Goal: Task Accomplishment & Management: Use online tool/utility

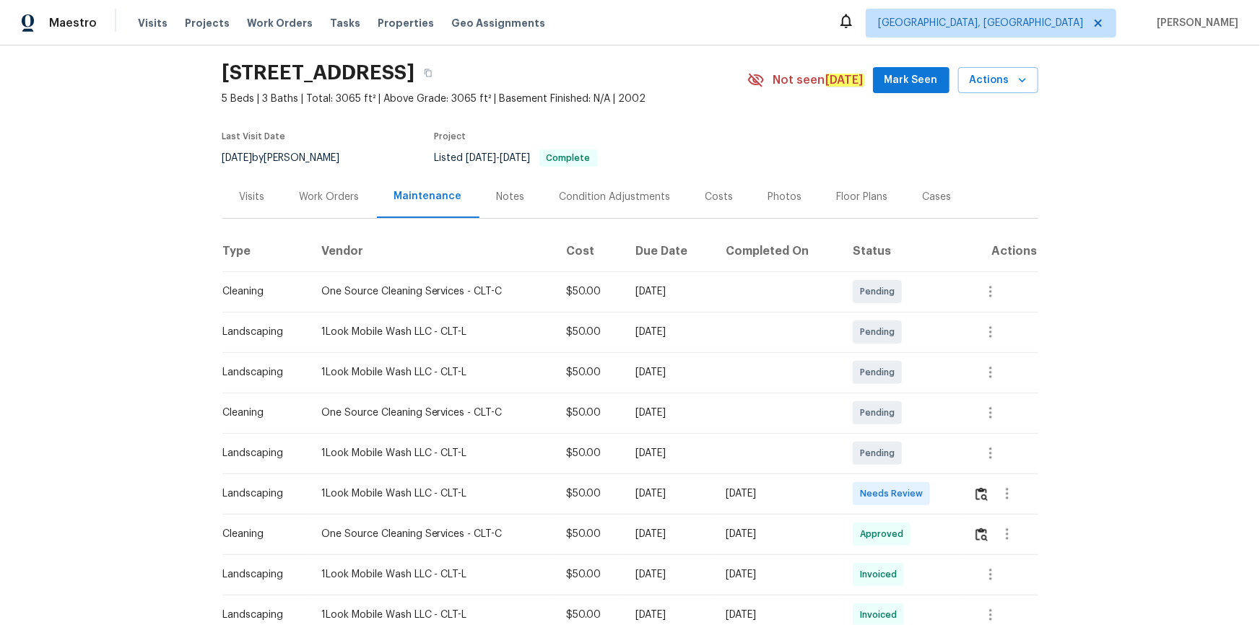
scroll to position [65, 0]
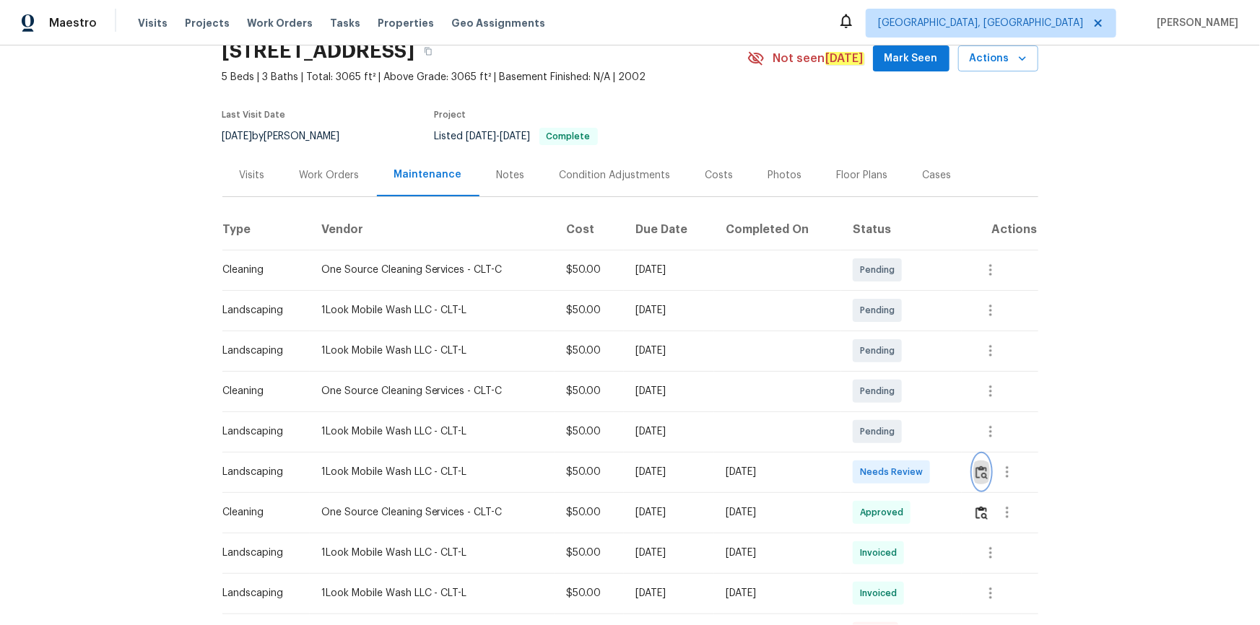
click at [973, 465] on button "button" at bounding box center [981, 472] width 17 height 35
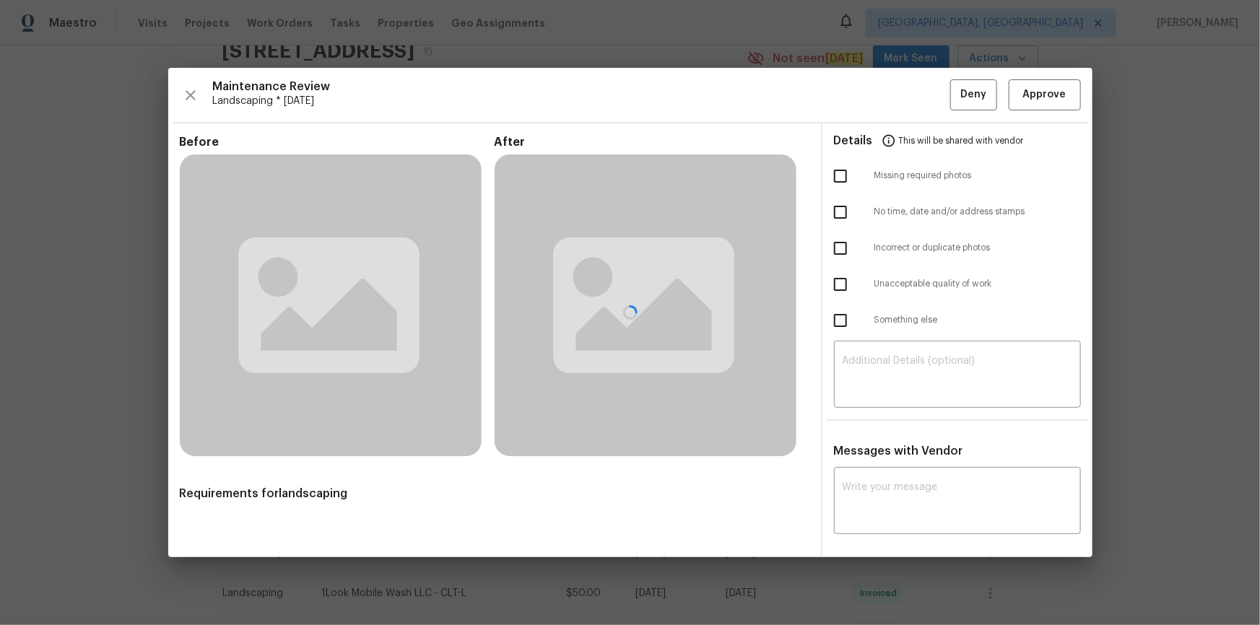
click at [984, 474] on div at bounding box center [630, 313] width 924 height 490
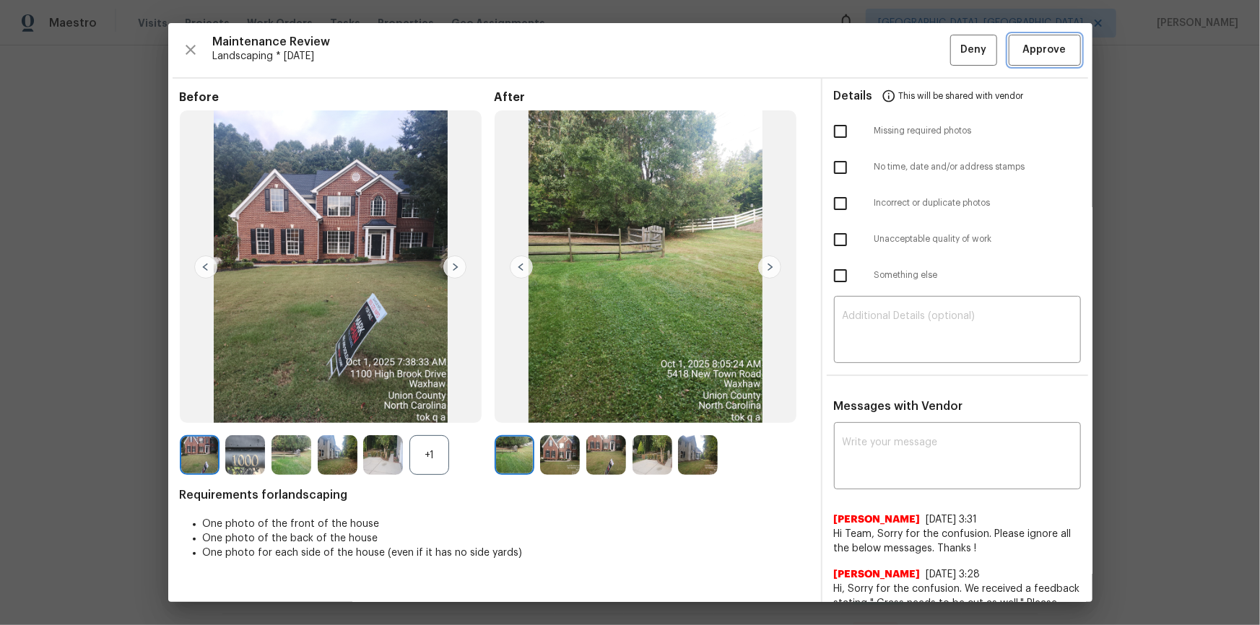
click at [1048, 40] on button "Approve" at bounding box center [1045, 50] width 72 height 31
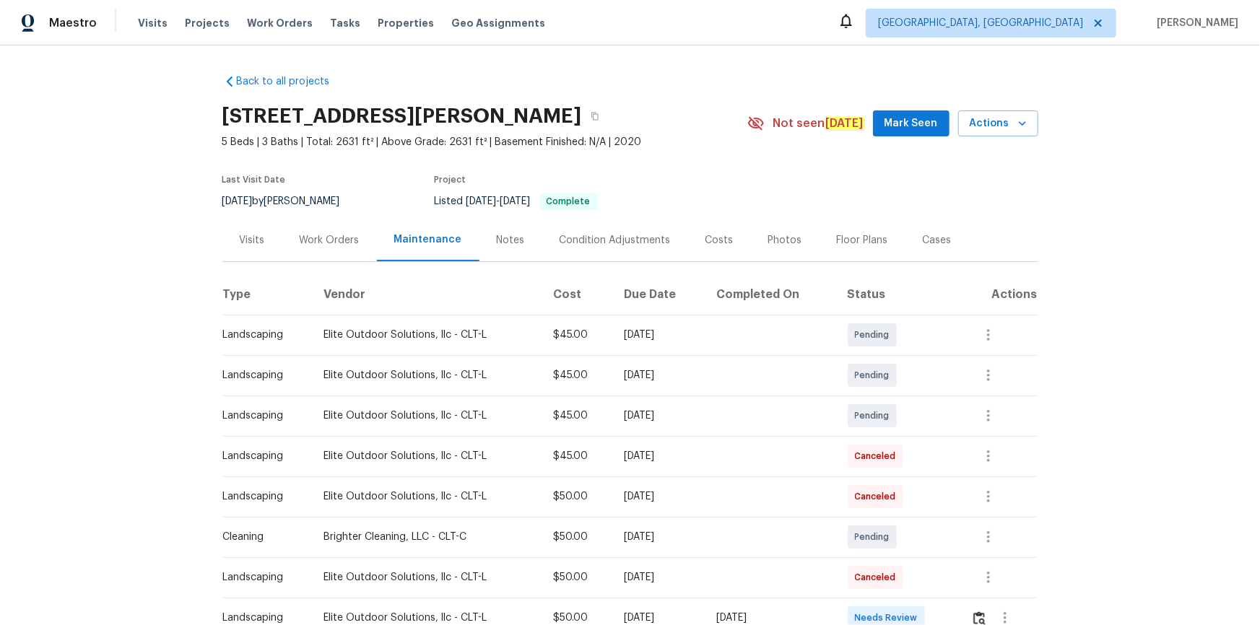
scroll to position [328, 0]
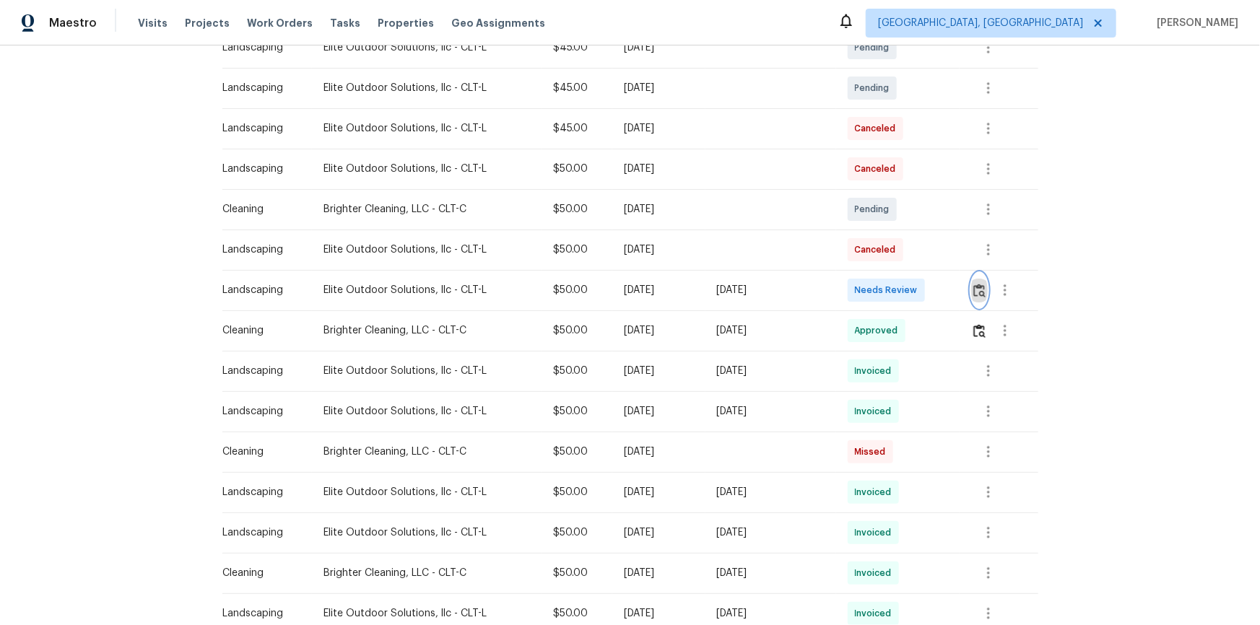
click at [634, 284] on img "button" at bounding box center [979, 291] width 12 height 14
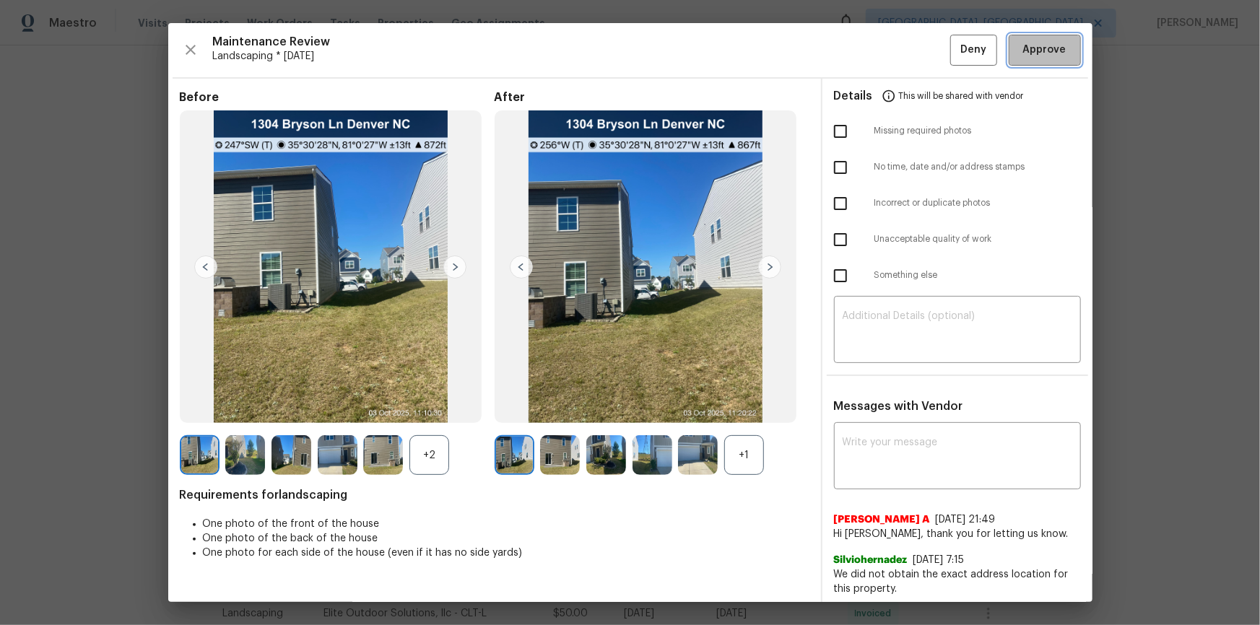
click at [634, 51] on span "Approve" at bounding box center [1044, 50] width 43 height 18
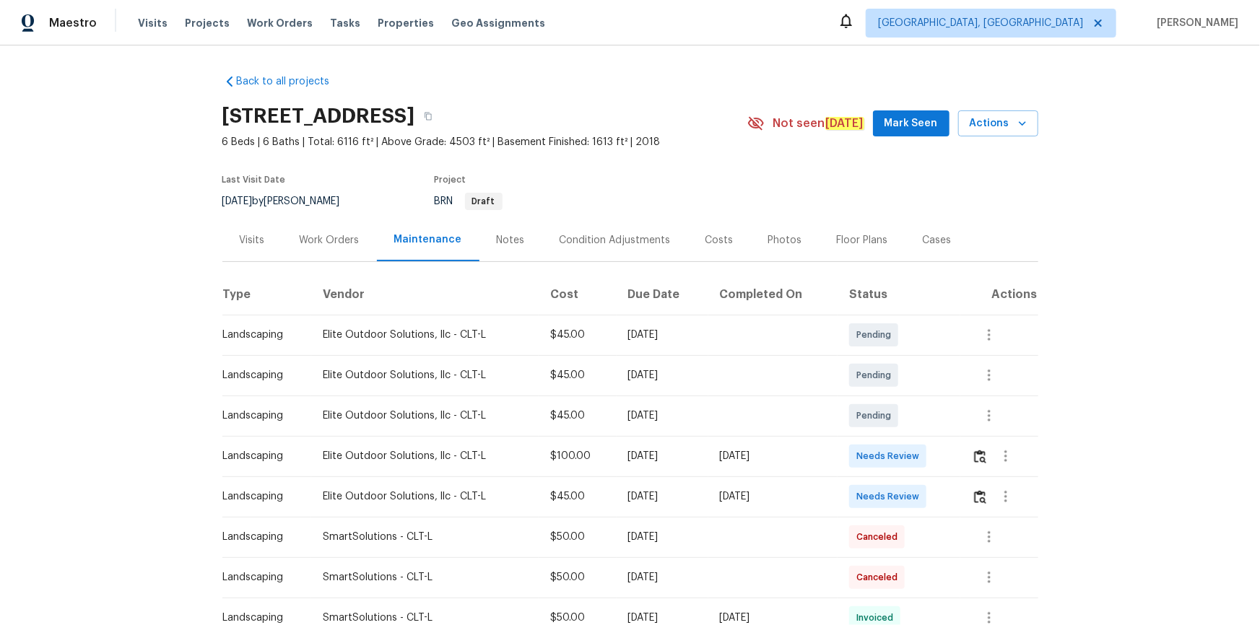
click at [331, 247] on div "Work Orders" at bounding box center [329, 240] width 95 height 43
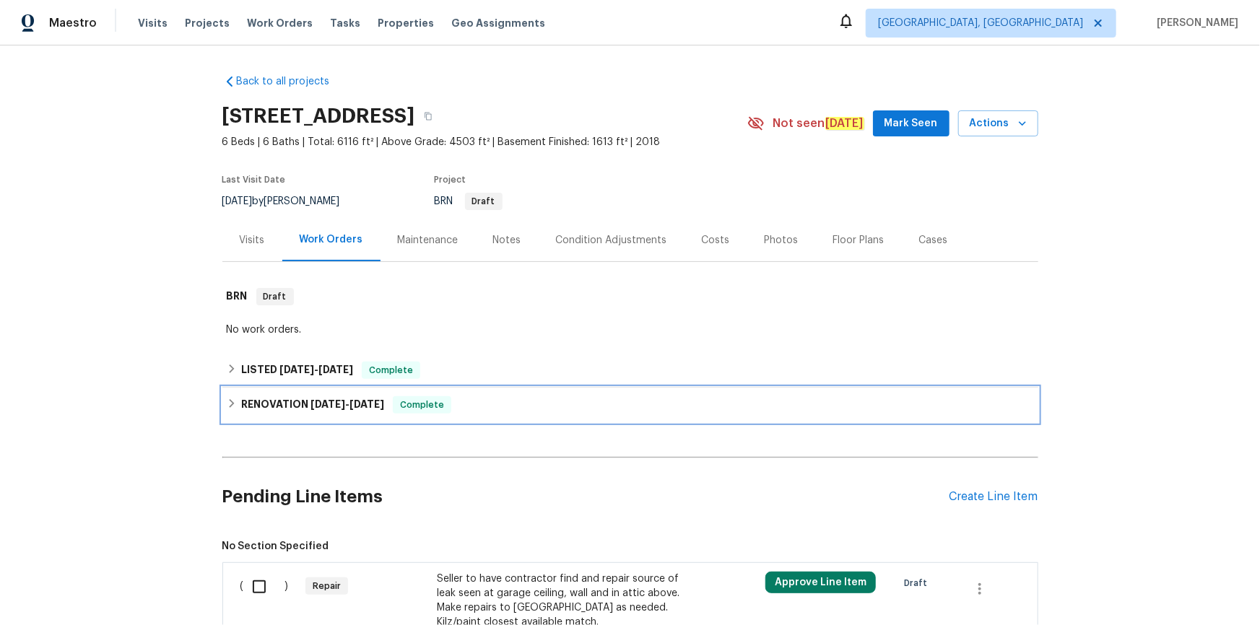
click at [300, 398] on h6 "RENOVATION 3/10/25 - 3/20/25" at bounding box center [312, 404] width 143 height 17
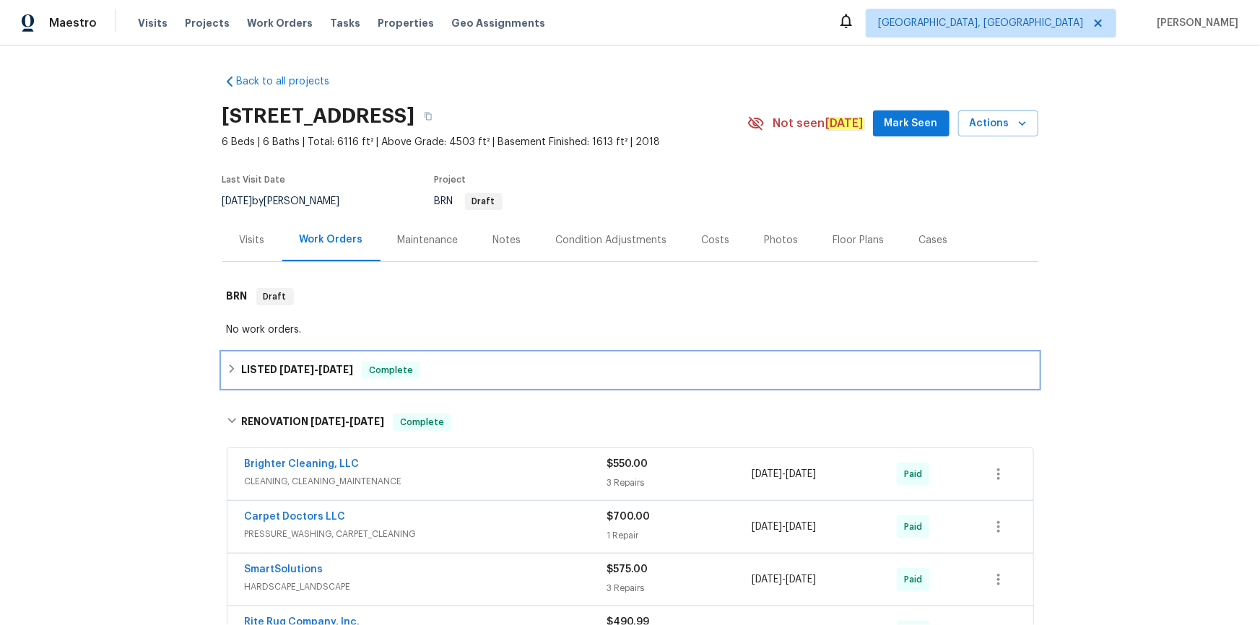
drag, startPoint x: 310, startPoint y: 378, endPoint x: 375, endPoint y: 383, distance: 65.2
click at [311, 377] on h6 "LISTED 3/21/25 - 3/22/25" at bounding box center [297, 370] width 112 height 17
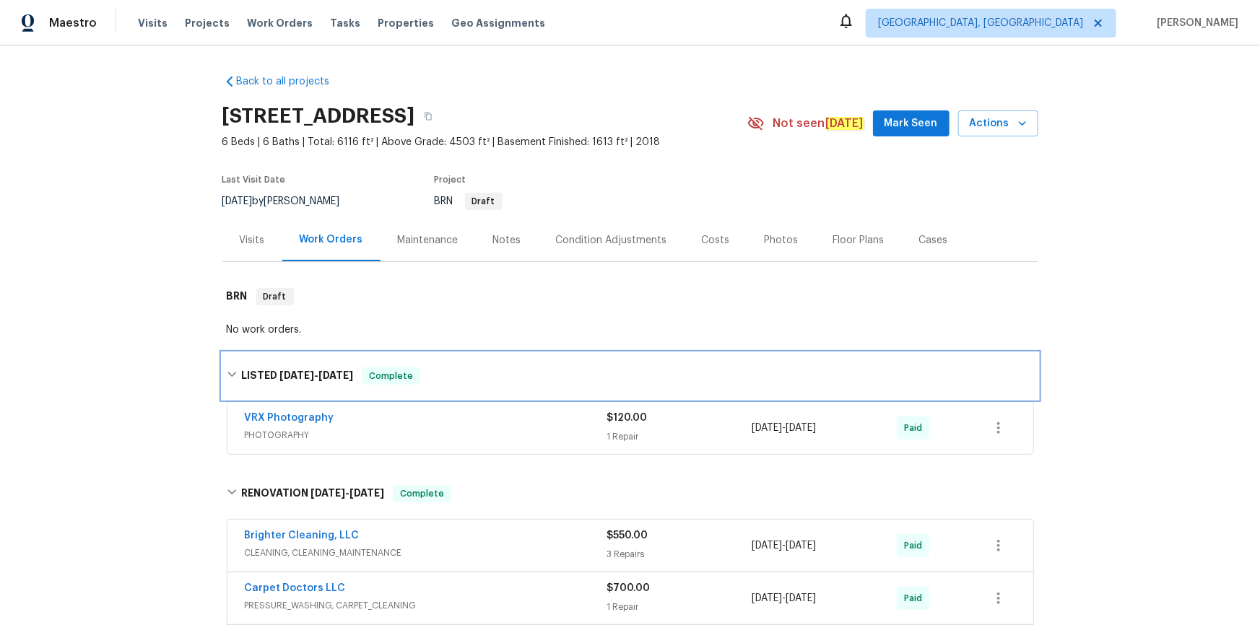
scroll to position [328, 0]
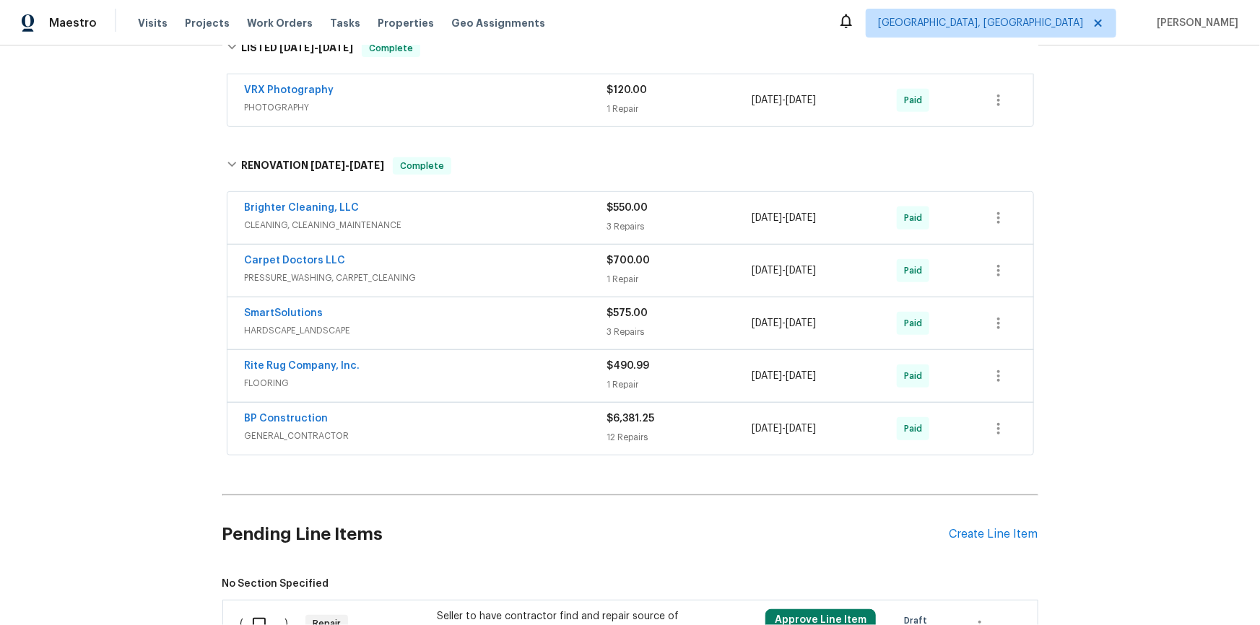
click at [370, 333] on span "HARDSCAPE_LANDSCAPE" at bounding box center [426, 330] width 362 height 14
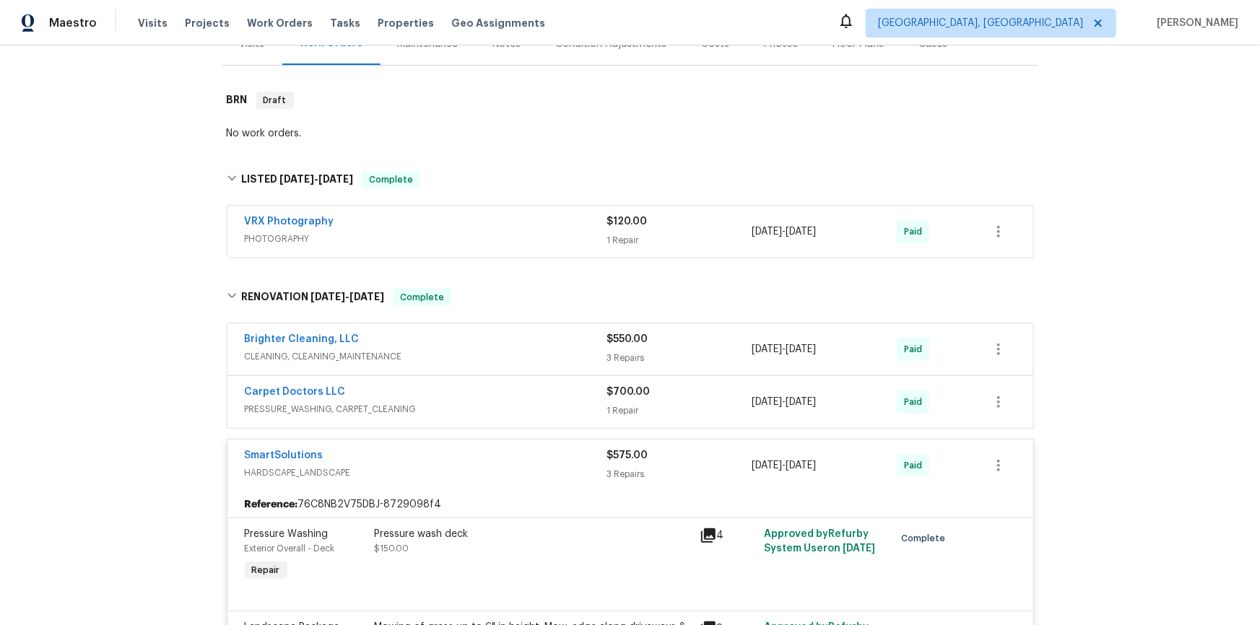
scroll to position [459, 0]
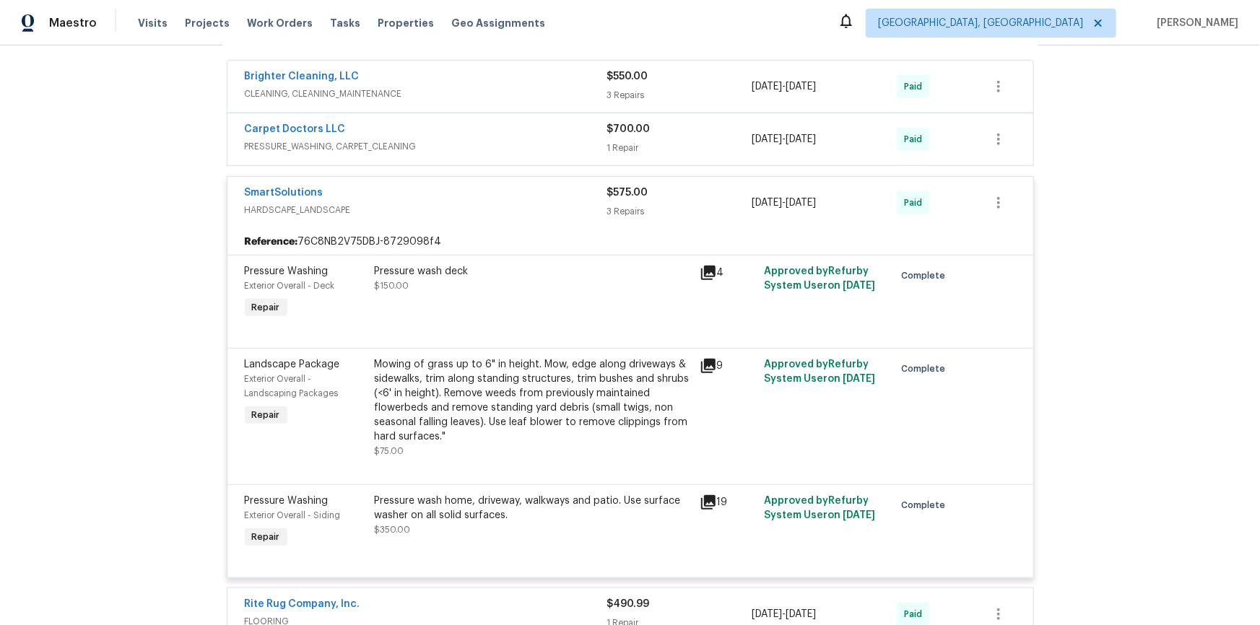
click at [1131, 399] on div "Back to all projects 15827 Arabian Mews Ln, Charlotte, NC 28278 6 Beds | 6 Bath…" at bounding box center [630, 335] width 1260 height 580
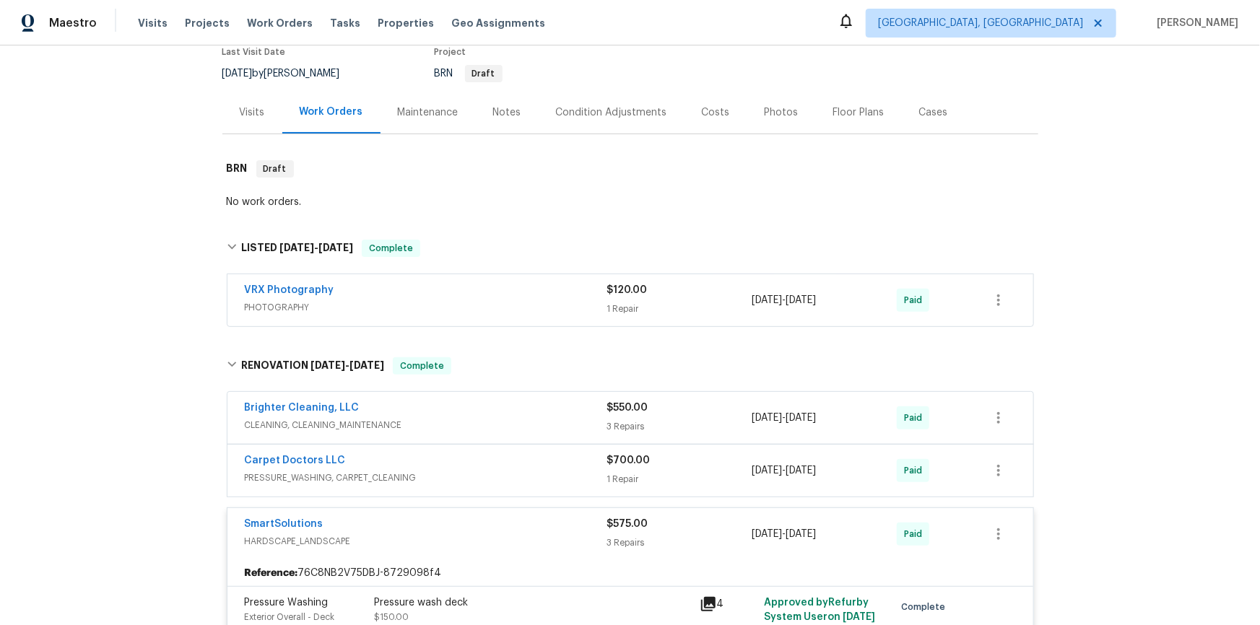
scroll to position [0, 0]
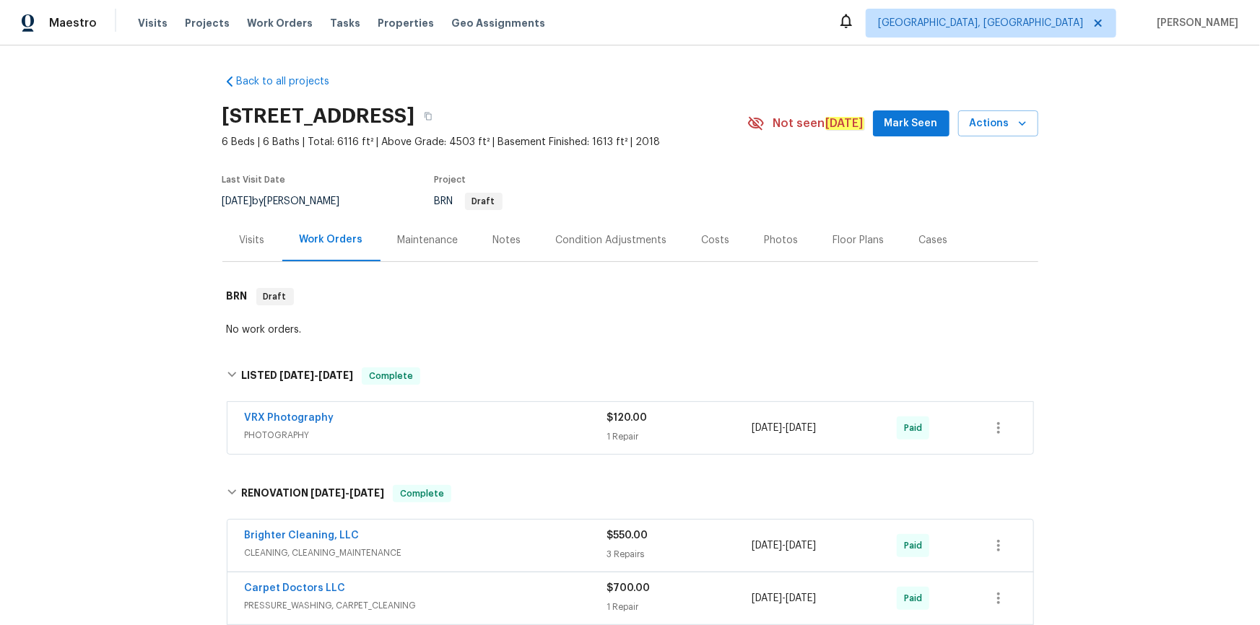
click at [418, 242] on div "Maintenance" at bounding box center [428, 240] width 61 height 14
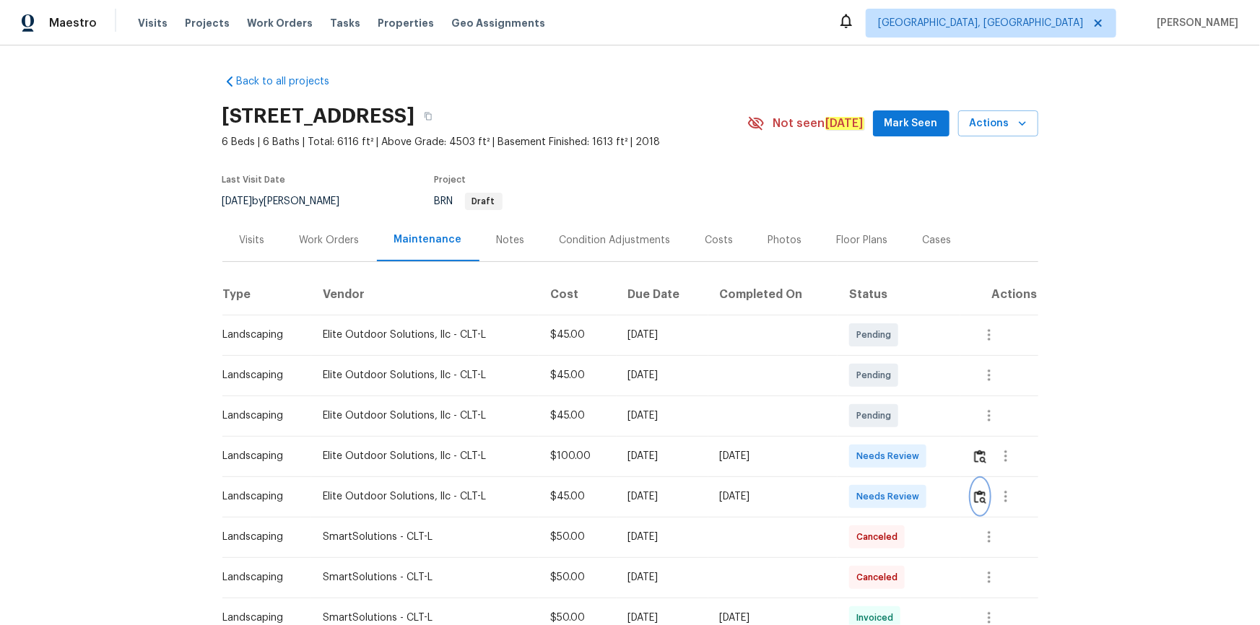
click at [979, 493] on img "button" at bounding box center [980, 497] width 12 height 14
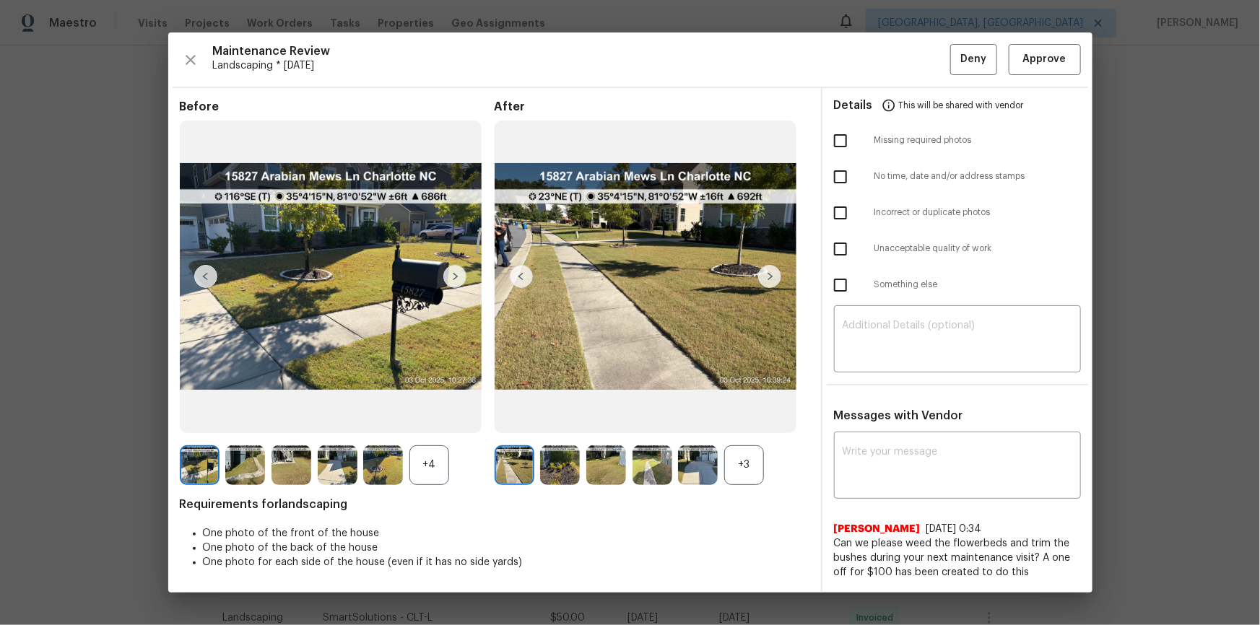
click at [739, 458] on div "+3" at bounding box center [744, 466] width 40 height 40
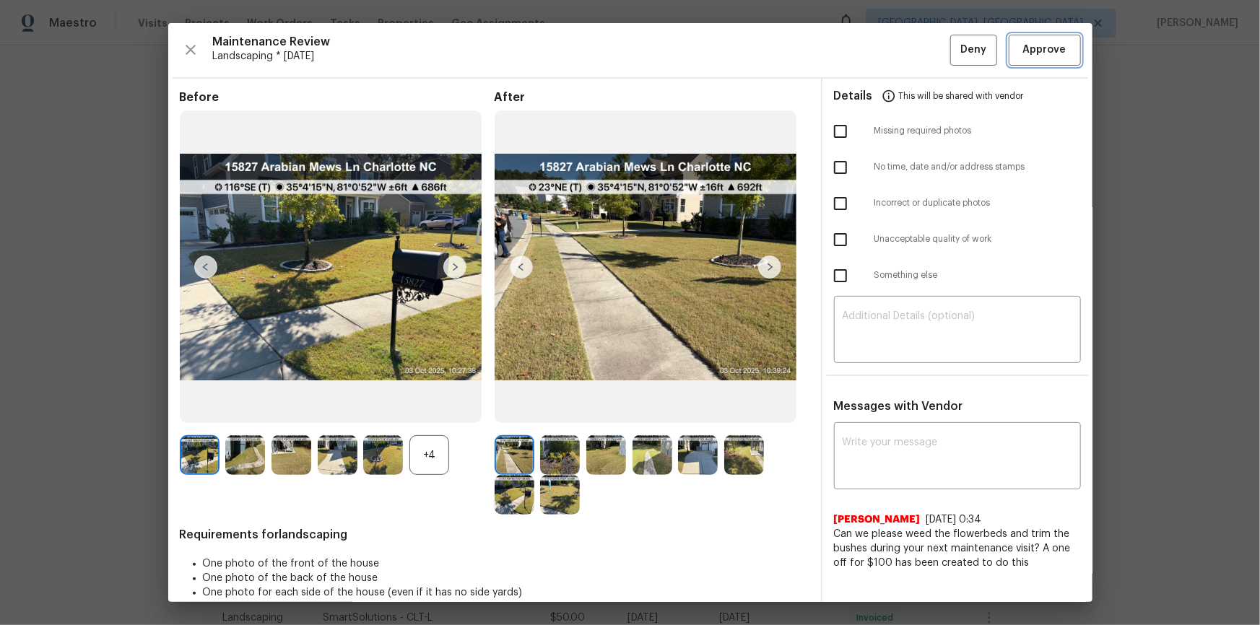
click at [1052, 42] on span "Approve" at bounding box center [1044, 50] width 43 height 18
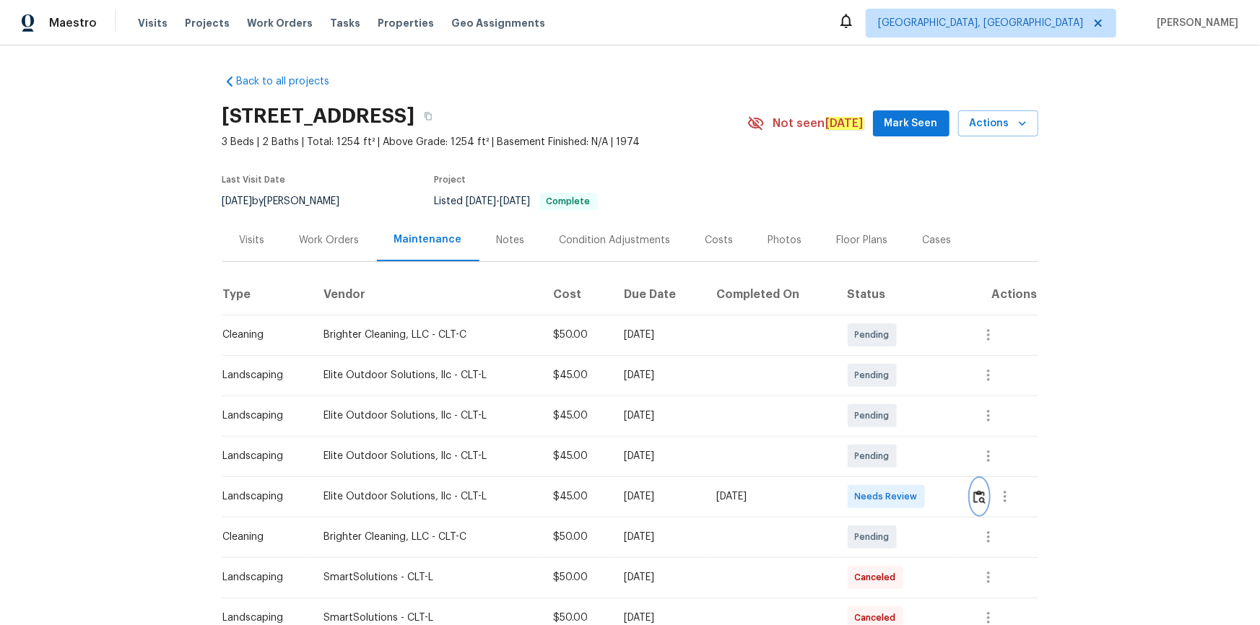
click at [974, 494] on img "button" at bounding box center [979, 497] width 12 height 14
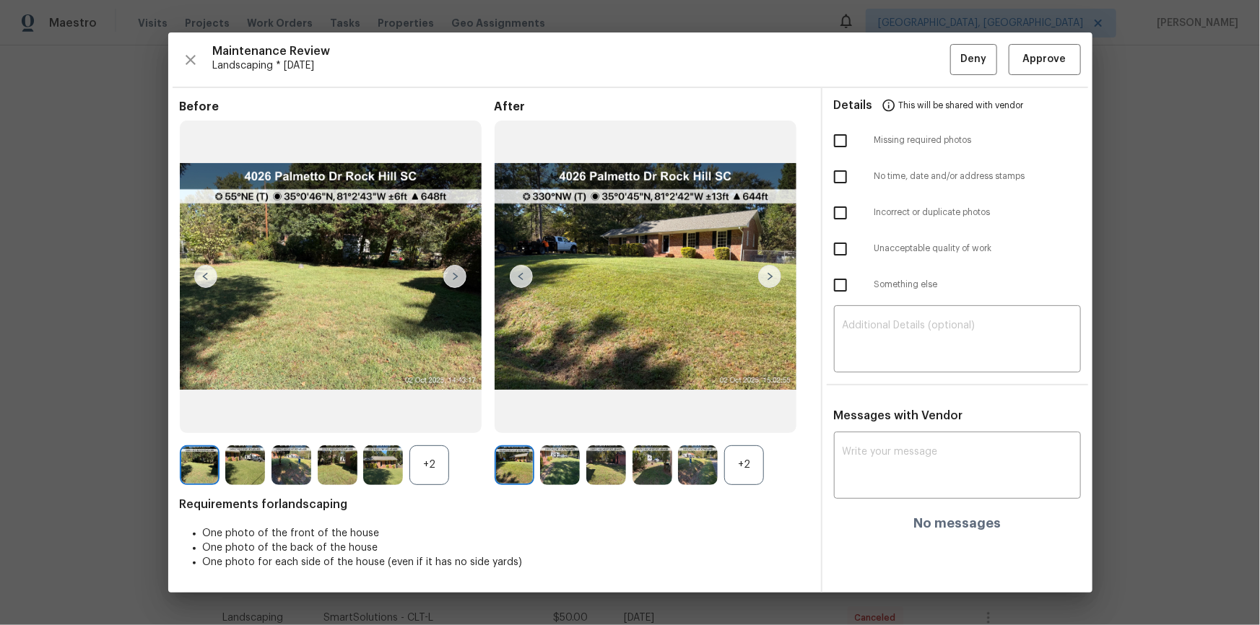
click at [1035, 34] on div "Maintenance Review Landscaping * Mon, Sep 29 Deny Approve Before +2 After +2 Re…" at bounding box center [630, 312] width 924 height 560
click at [1057, 61] on span "Approve" at bounding box center [1044, 60] width 43 height 18
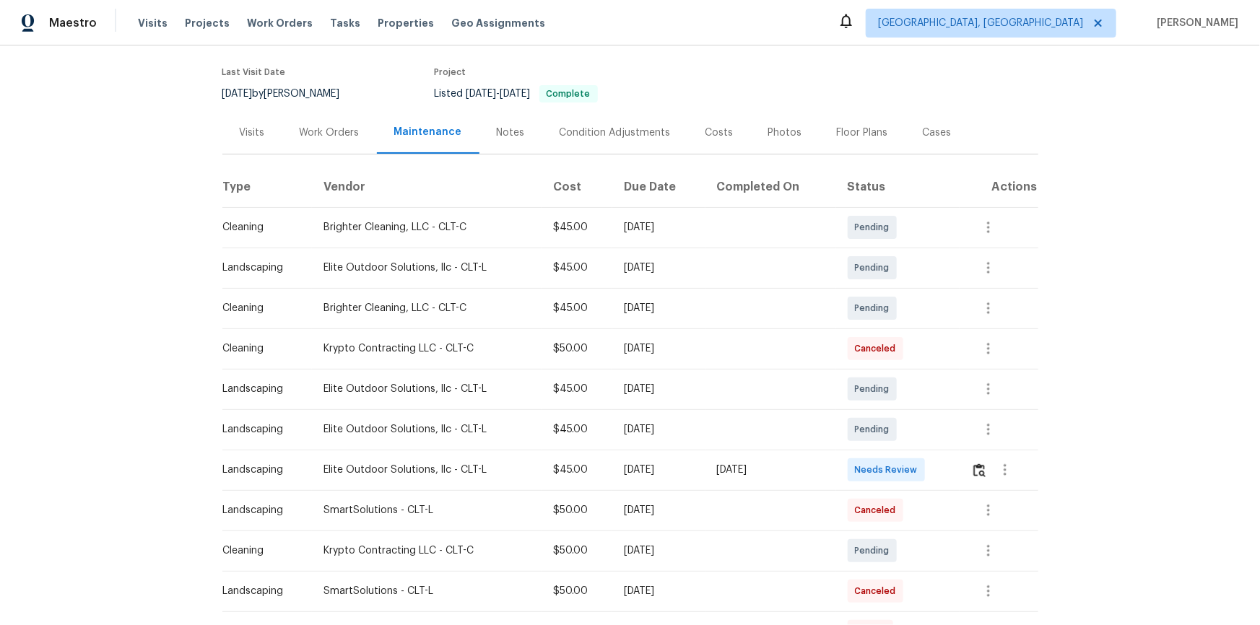
scroll to position [196, 0]
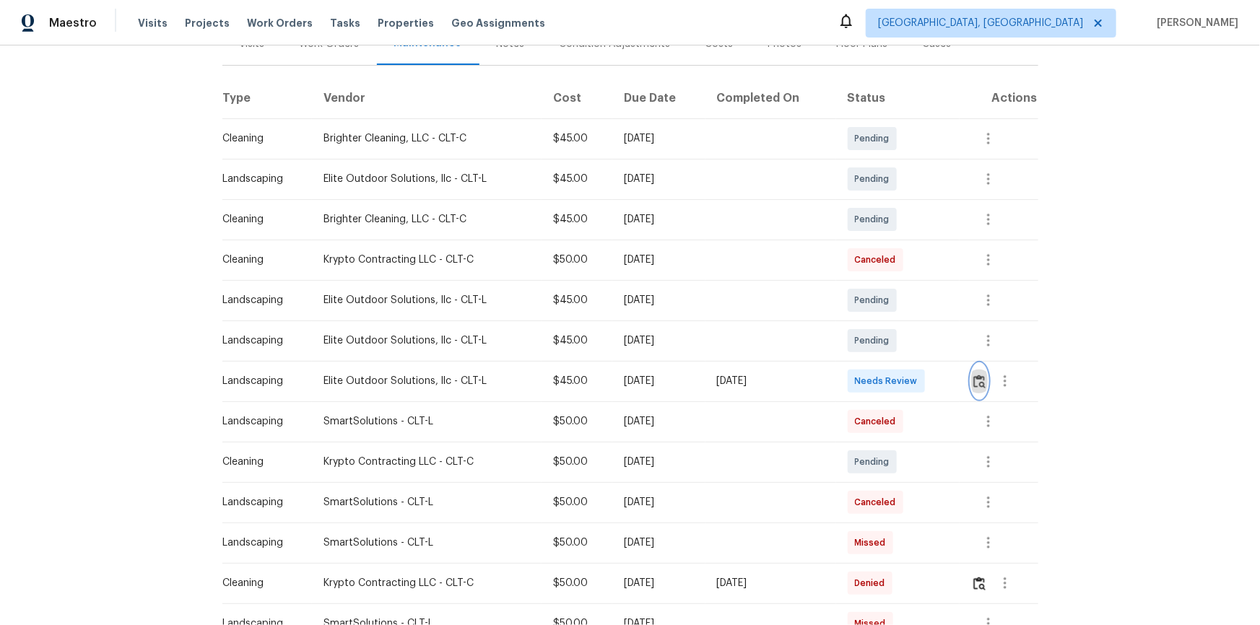
click at [896, 381] on img "button" at bounding box center [979, 382] width 12 height 14
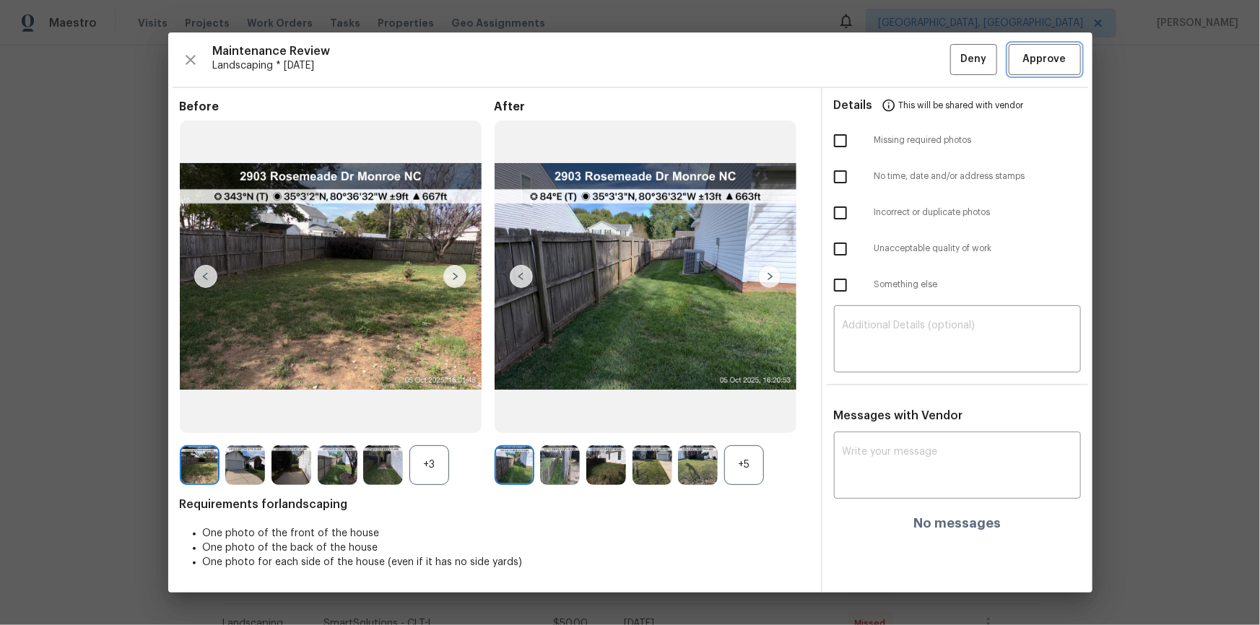
click at [896, 53] on span "Approve" at bounding box center [1044, 60] width 43 height 18
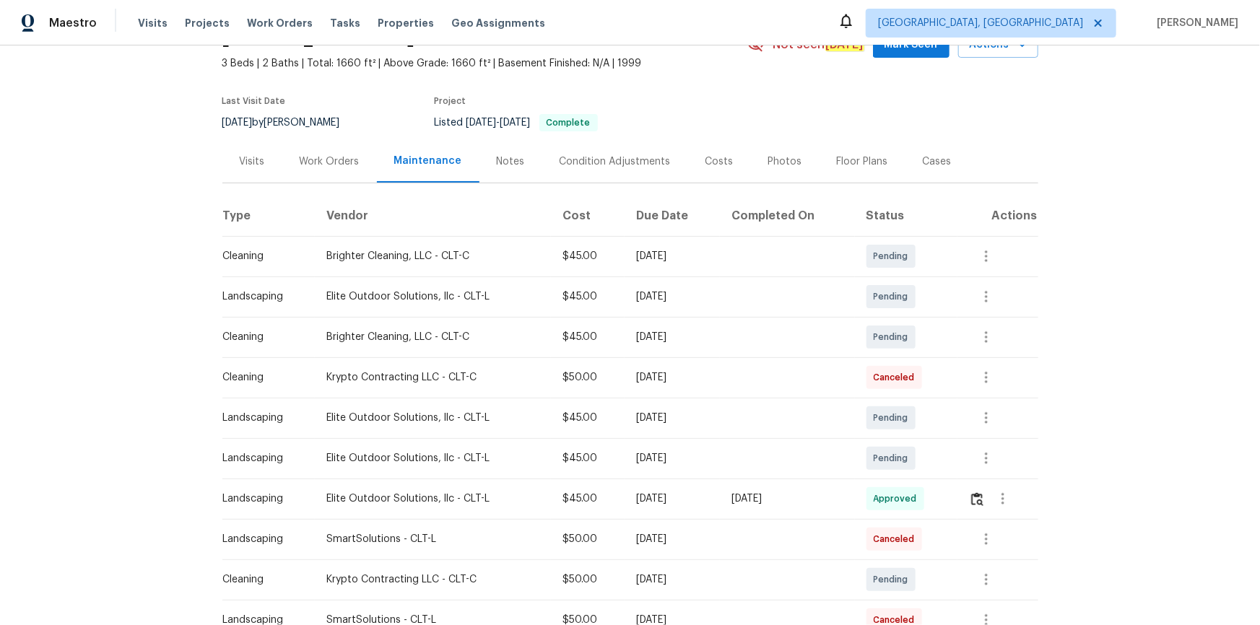
scroll to position [0, 0]
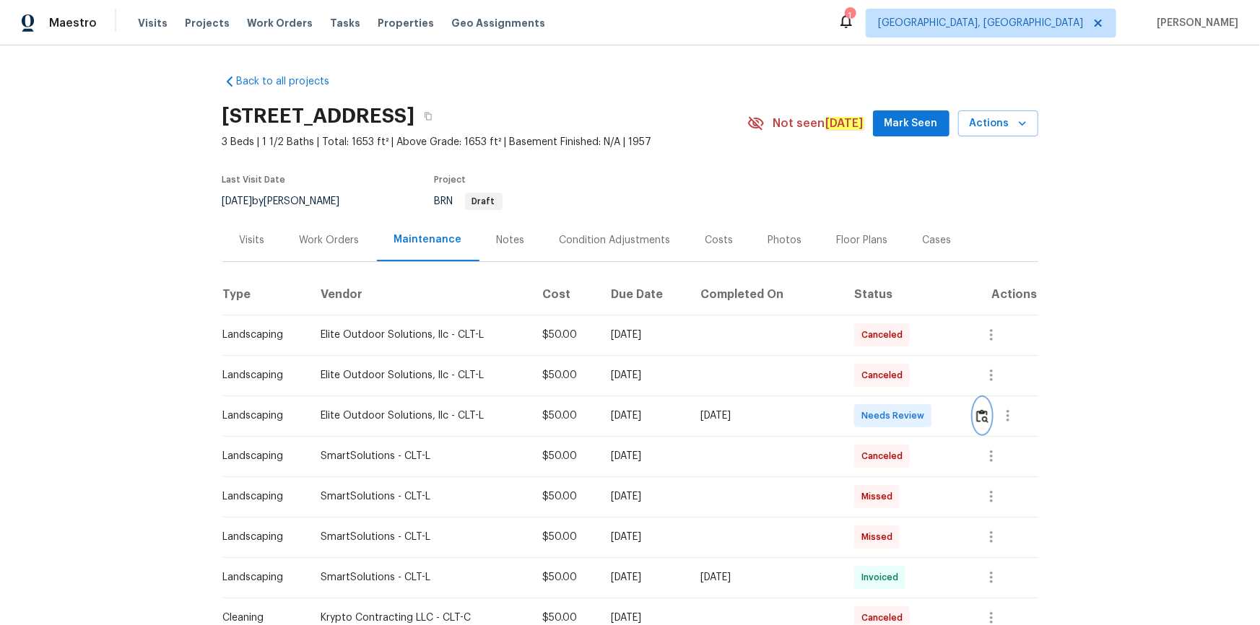
click at [974, 414] on button "button" at bounding box center [982, 416] width 17 height 35
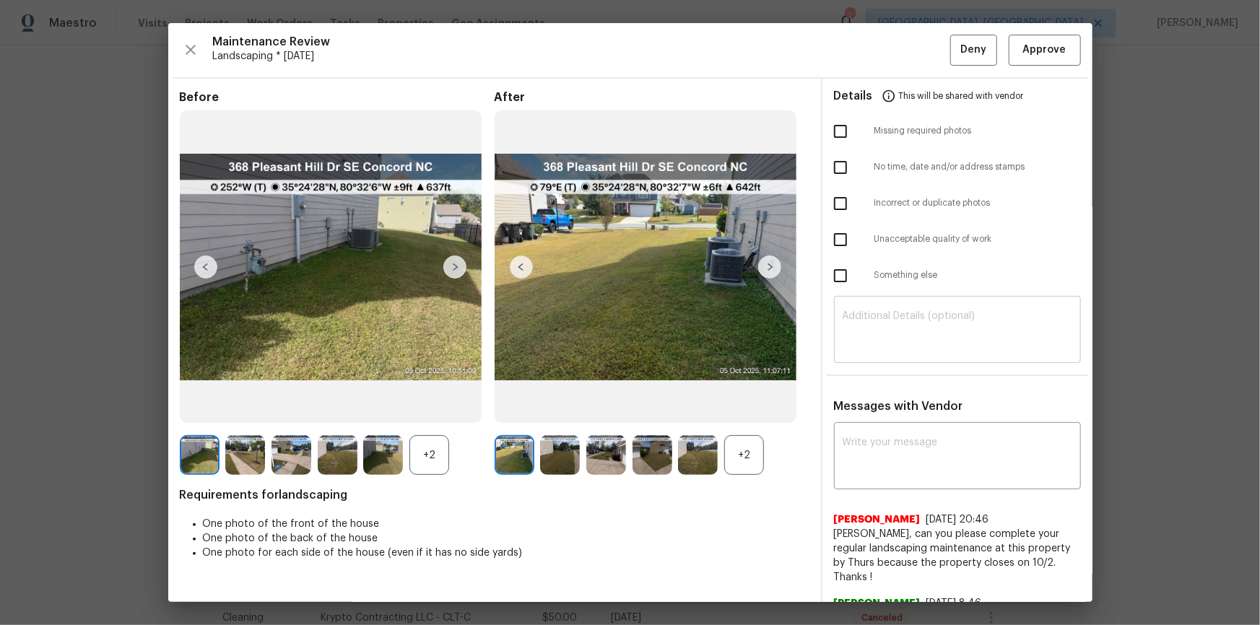
click at [910, 333] on textarea at bounding box center [958, 331] width 230 height 40
paste textarea "Maintenance Audit Team: Hello! Unfortunately this landscaping visit completed o…"
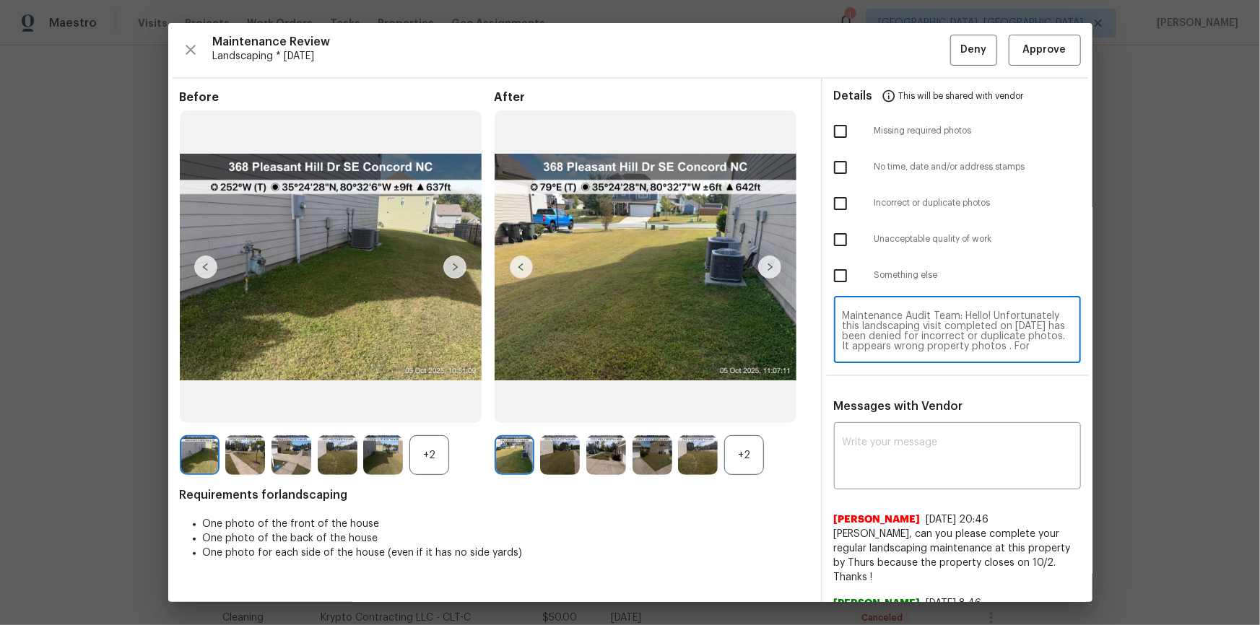
scroll to position [70, 0]
type textarea "Maintenance Audit Team: Hello! Unfortunately this landscaping visit completed o…"
paste textarea "Maintenance Audit Team: Hello! Unfortunately this landscaping visit completed o…"
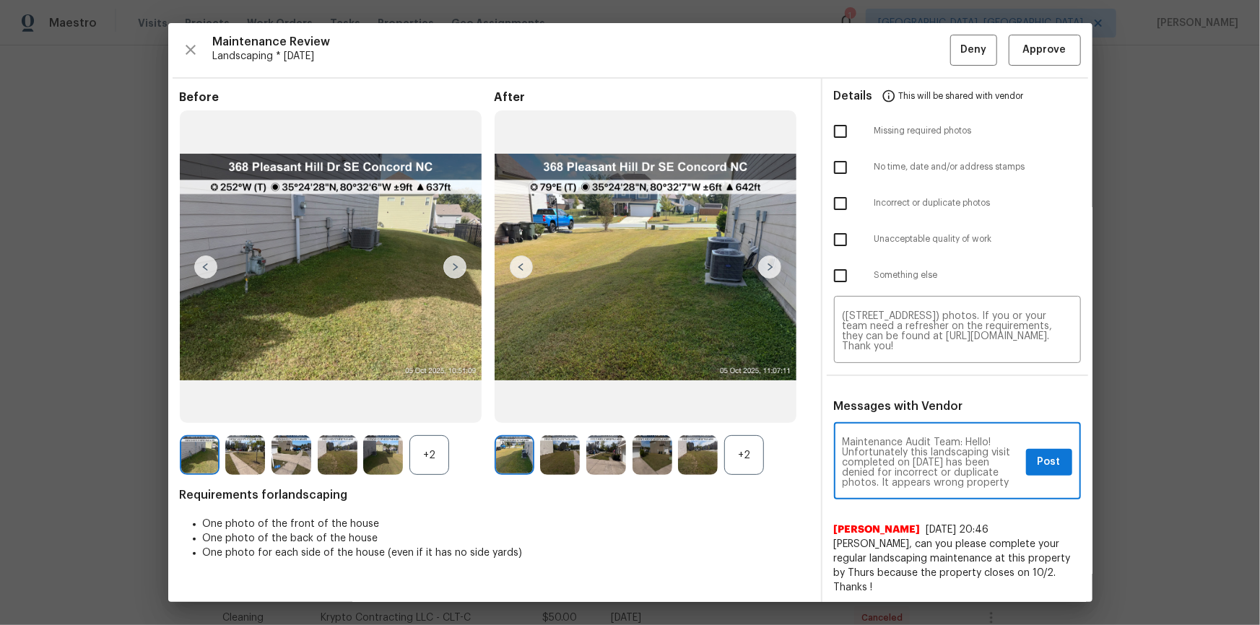
click at [904, 453] on textarea "Maintenance Audit Team: Hello! Unfortunately this landscaping visit completed o…" at bounding box center [932, 463] width 178 height 51
type textarea "Maintenance Audit Team: Hello! Unfortunately this landscaping visit completed o…"
drag, startPoint x: 824, startPoint y: 226, endPoint x: 829, endPoint y: 232, distance: 8.2
click at [827, 228] on input "checkbox" at bounding box center [840, 240] width 30 height 30
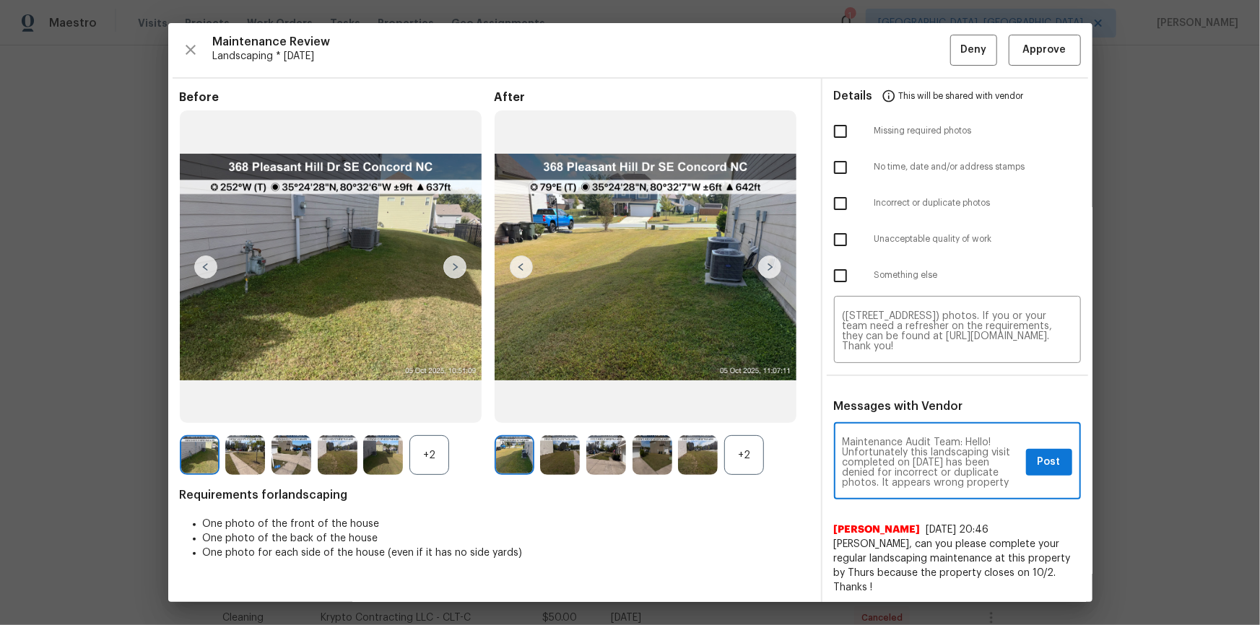
checkbox input "true"
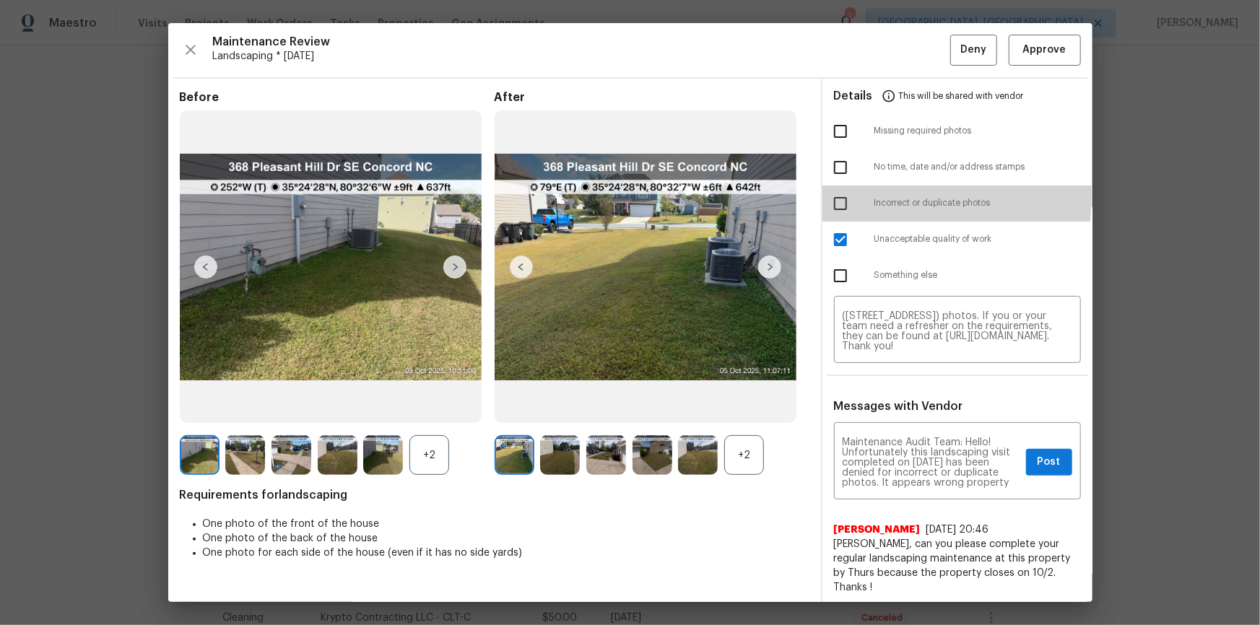
drag, startPoint x: 833, startPoint y: 195, endPoint x: 846, endPoint y: 227, distance: 35.0
click at [835, 194] on input "checkbox" at bounding box center [840, 203] width 30 height 30
checkbox input "true"
click at [838, 234] on input "checkbox" at bounding box center [840, 240] width 30 height 30
checkbox input "false"
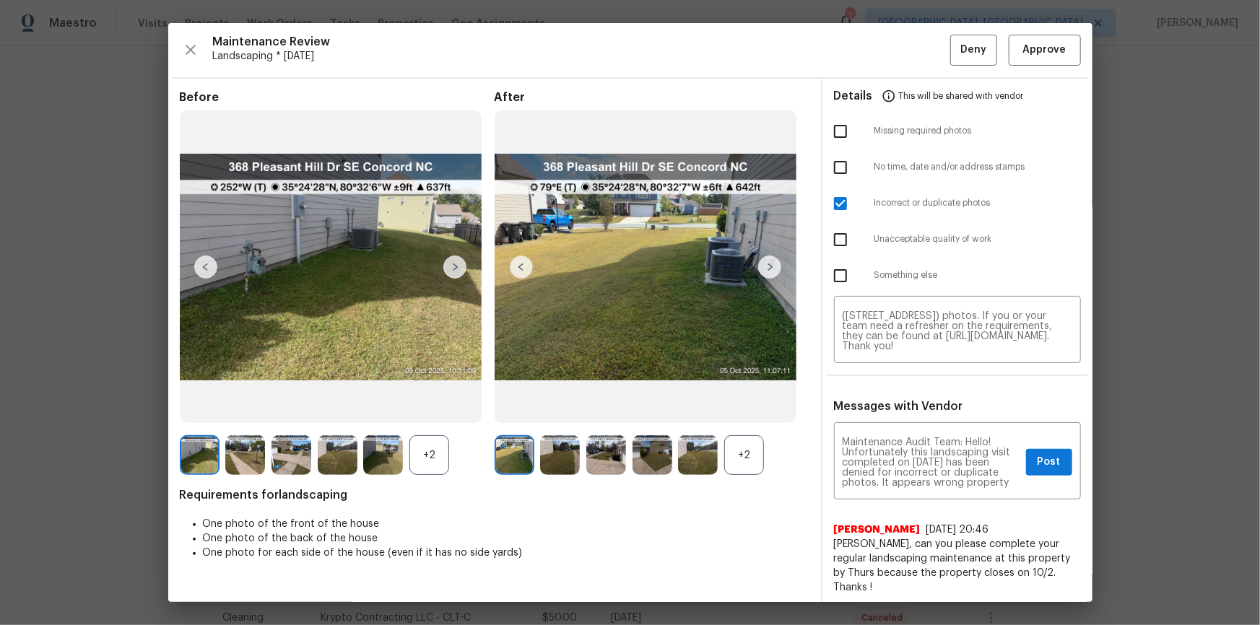
click at [754, 458] on div "+2" at bounding box center [744, 455] width 40 height 40
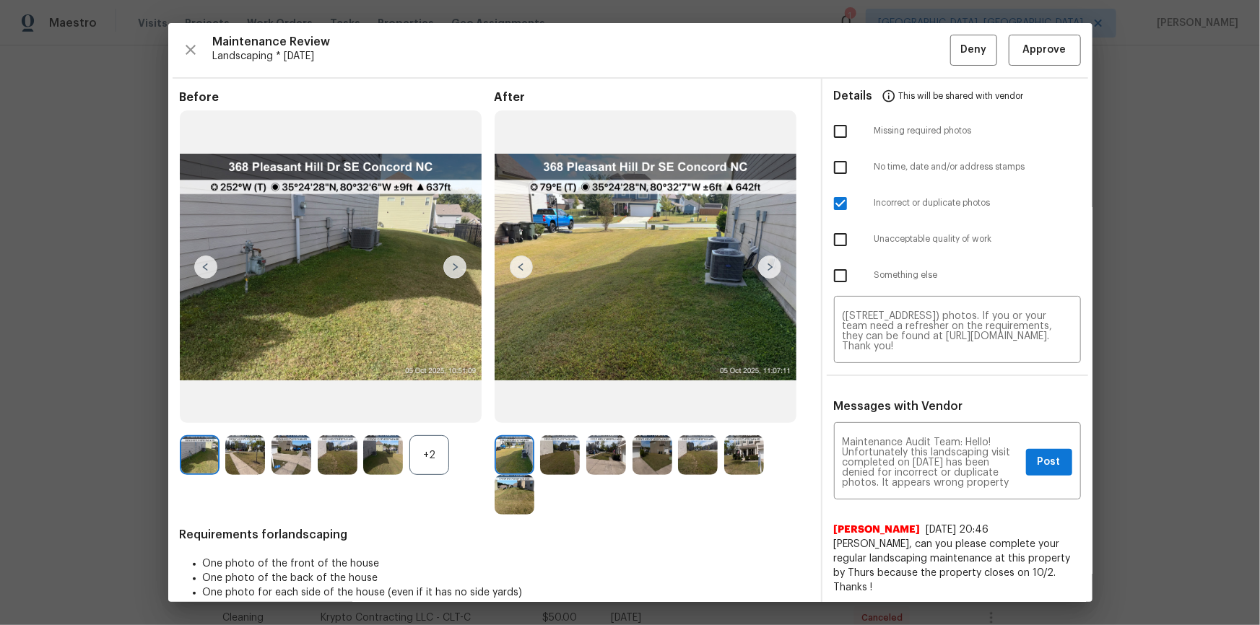
click at [433, 461] on div "+2" at bounding box center [429, 455] width 40 height 40
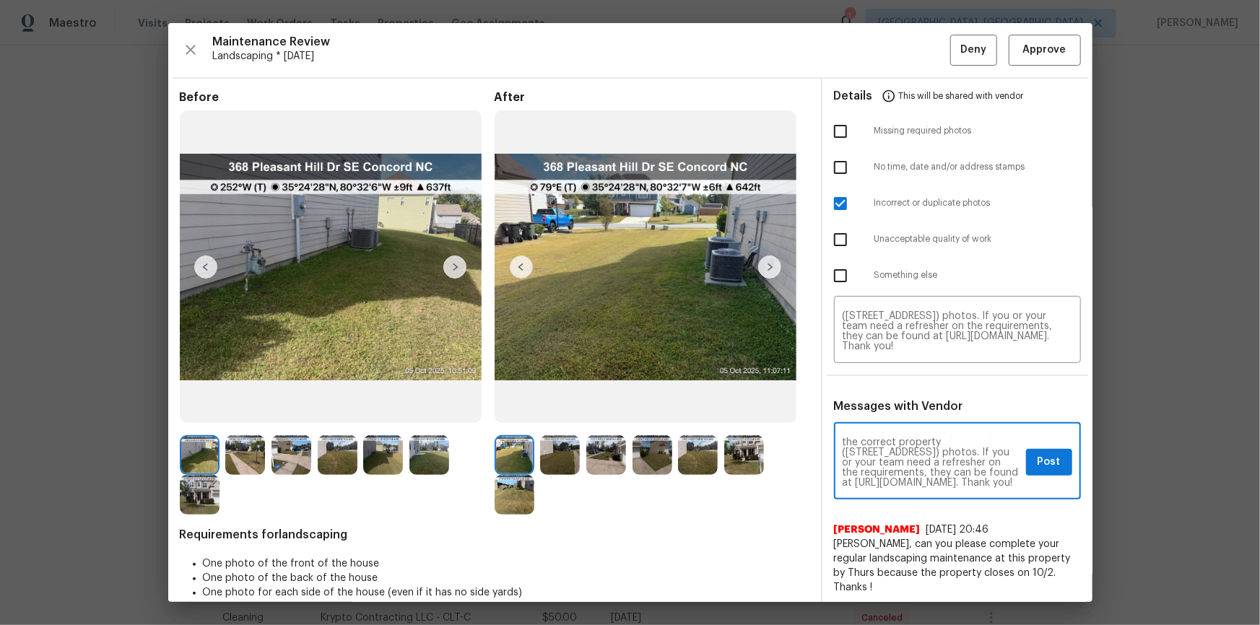
scroll to position [91, 0]
click at [1047, 466] on span "Post" at bounding box center [1049, 462] width 23 height 18
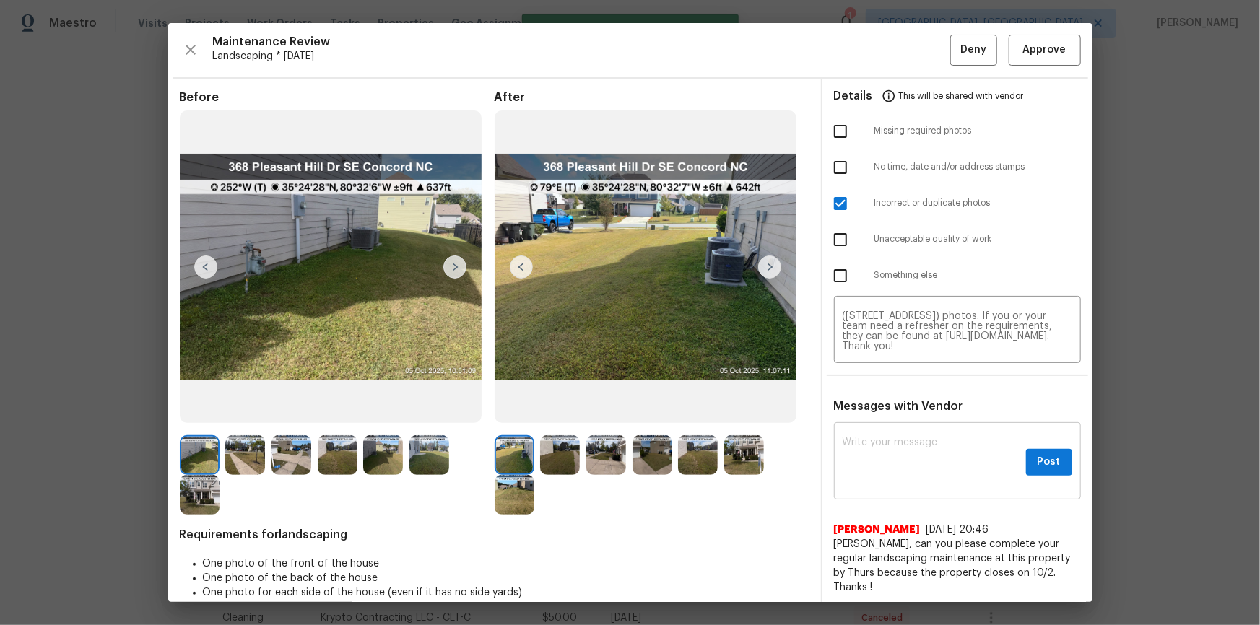
scroll to position [0, 0]
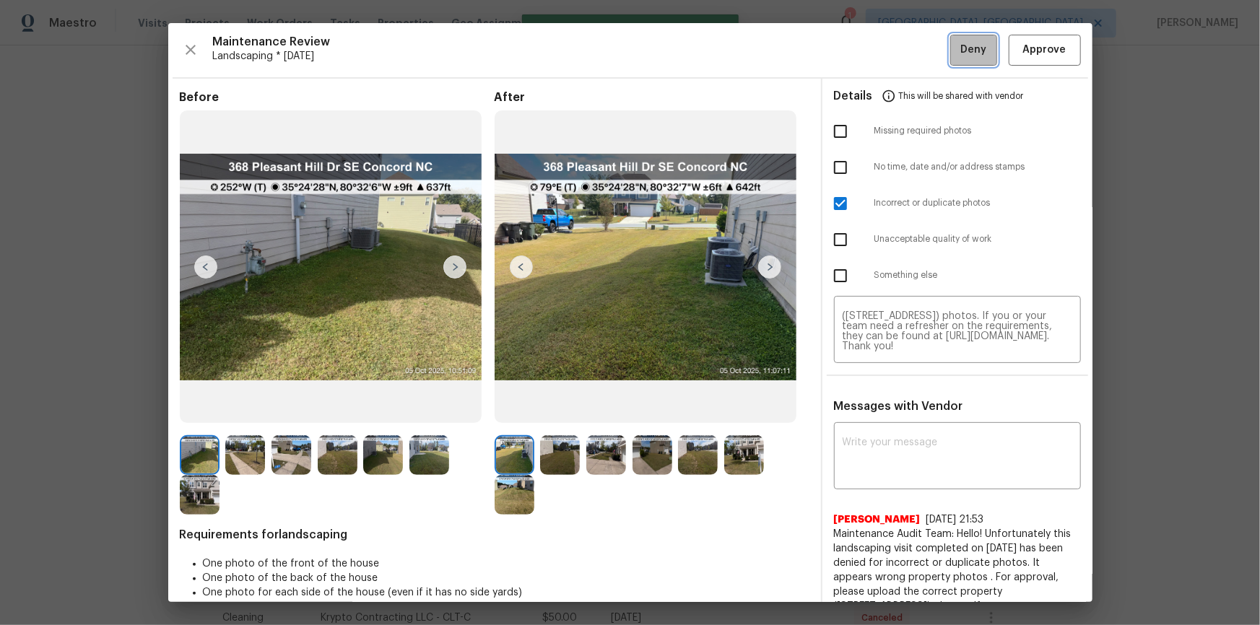
click at [960, 42] on span "Deny" at bounding box center [973, 50] width 26 height 18
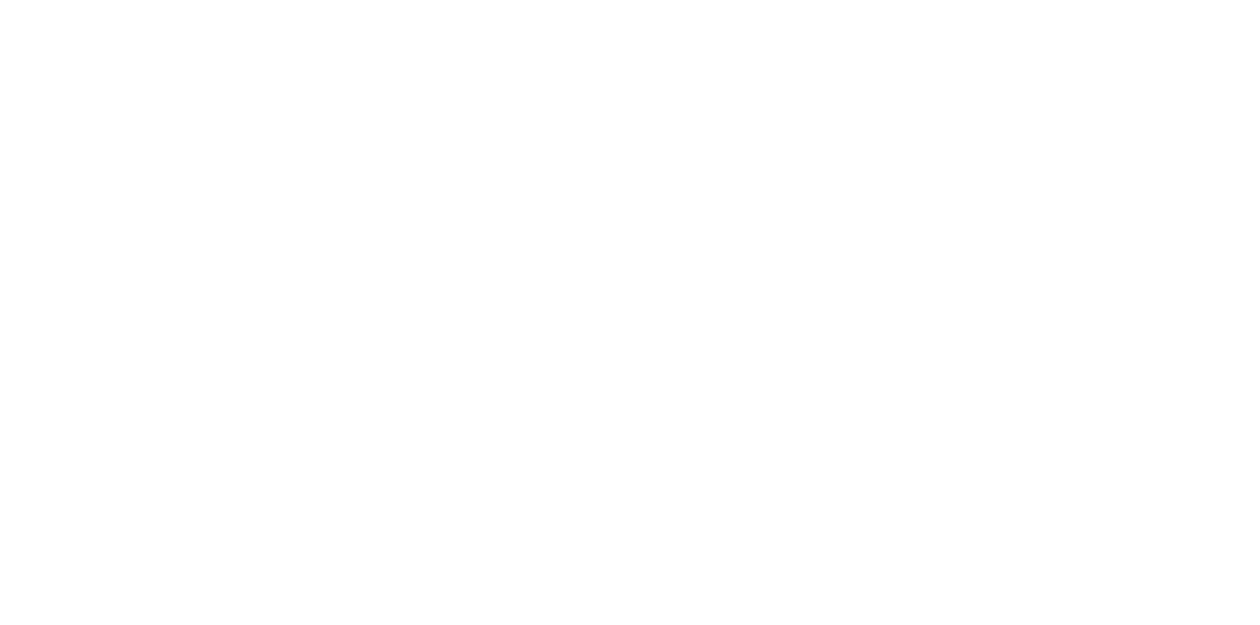
drag, startPoint x: 0, startPoint y: 0, endPoint x: 420, endPoint y: 150, distance: 446.3
click at [409, 0] on html at bounding box center [630, 0] width 1260 height 0
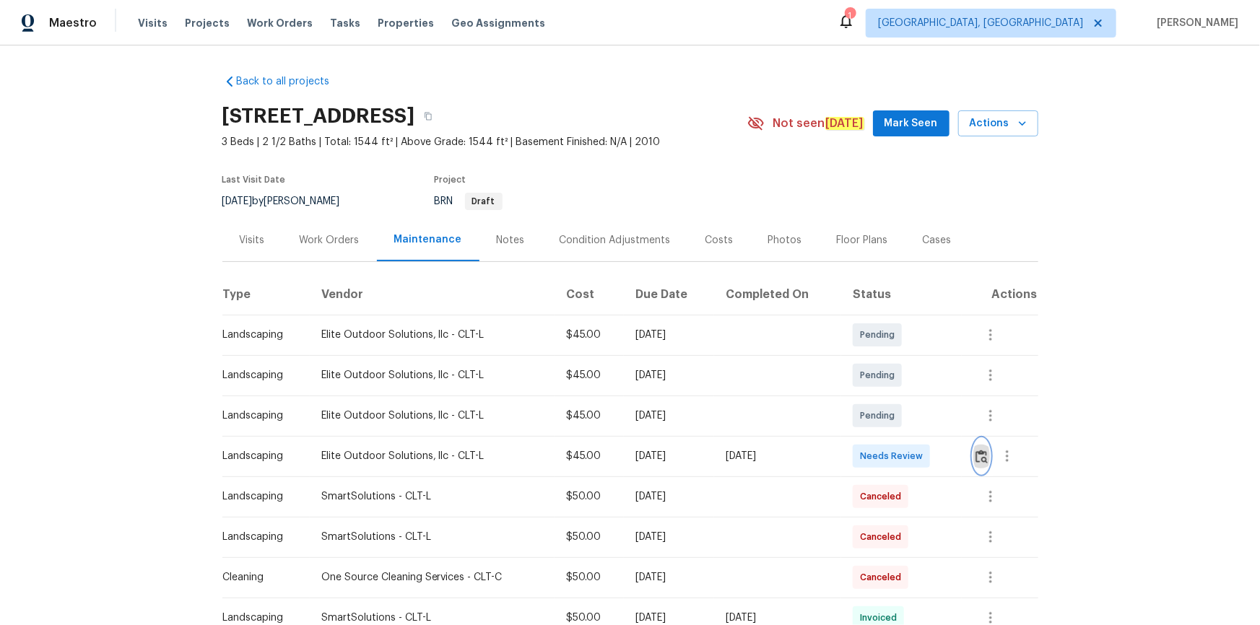
click at [976, 458] on img "button" at bounding box center [981, 457] width 12 height 14
click at [977, 453] on img "button" at bounding box center [981, 457] width 12 height 14
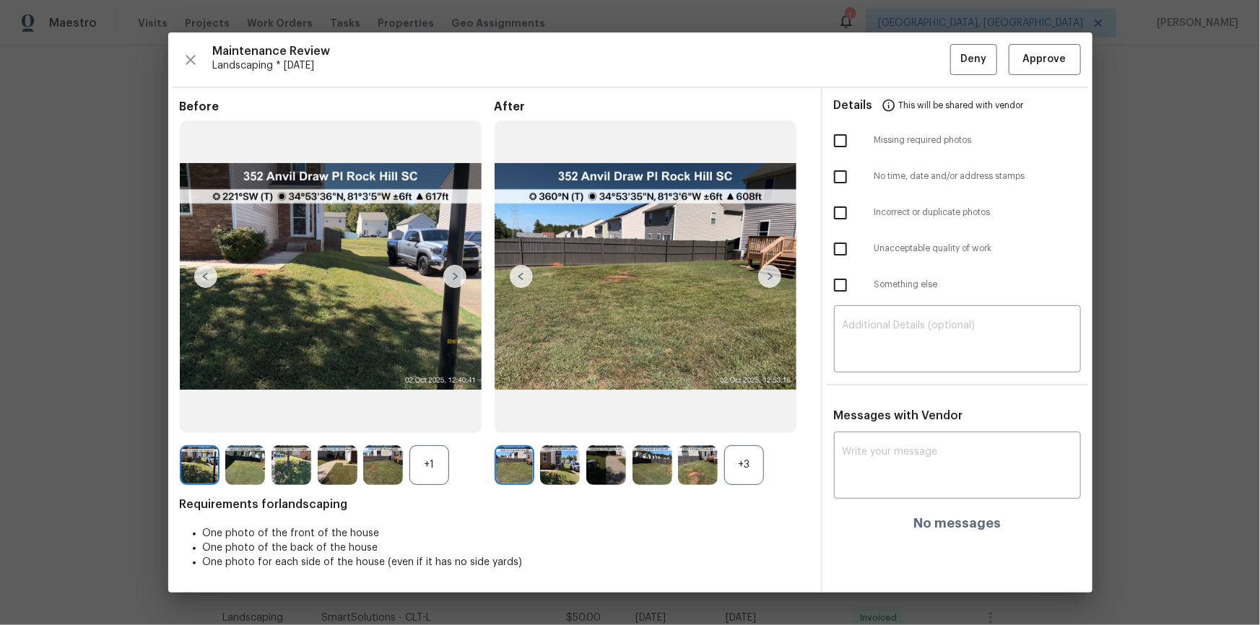
click at [770, 273] on img at bounding box center [769, 276] width 23 height 23
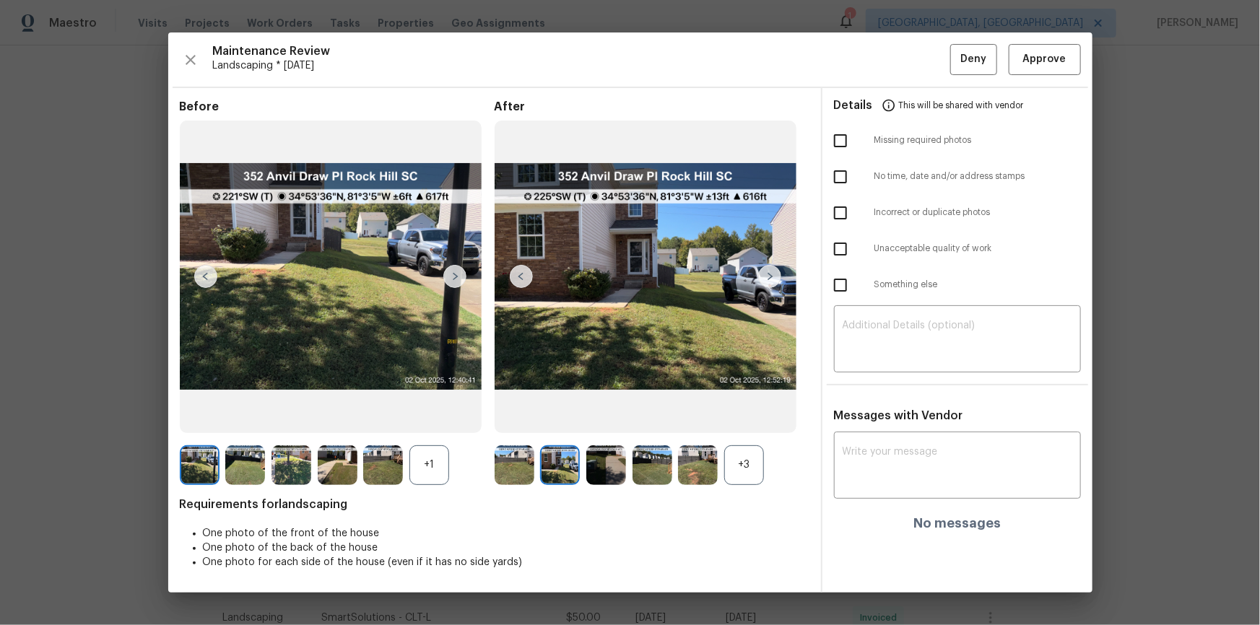
click at [770, 271] on img at bounding box center [769, 276] width 23 height 23
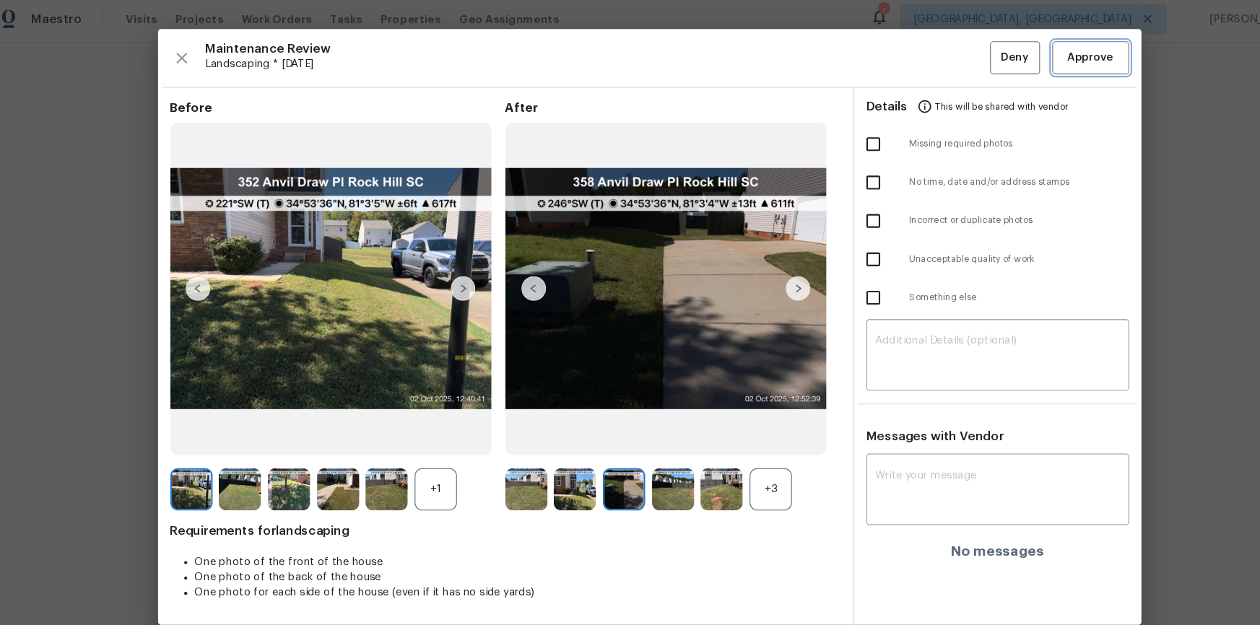
drag, startPoint x: 1045, startPoint y: 62, endPoint x: 1111, endPoint y: 152, distance: 111.1
click at [1046, 63] on span "Approve" at bounding box center [1044, 60] width 43 height 18
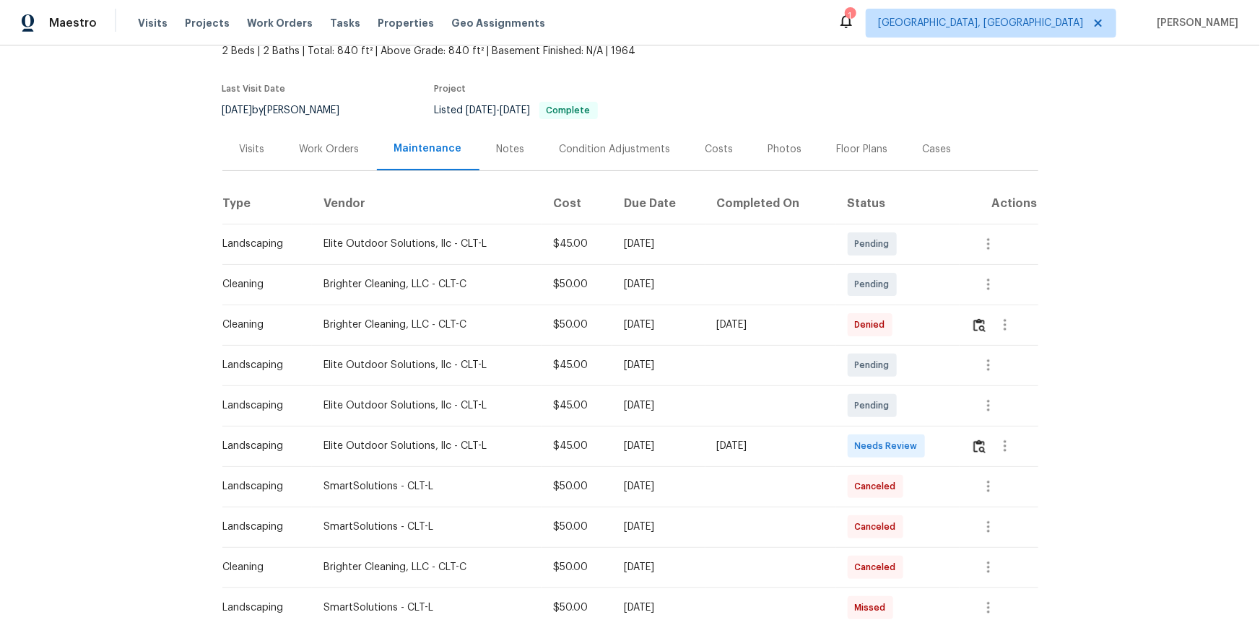
scroll to position [131, 0]
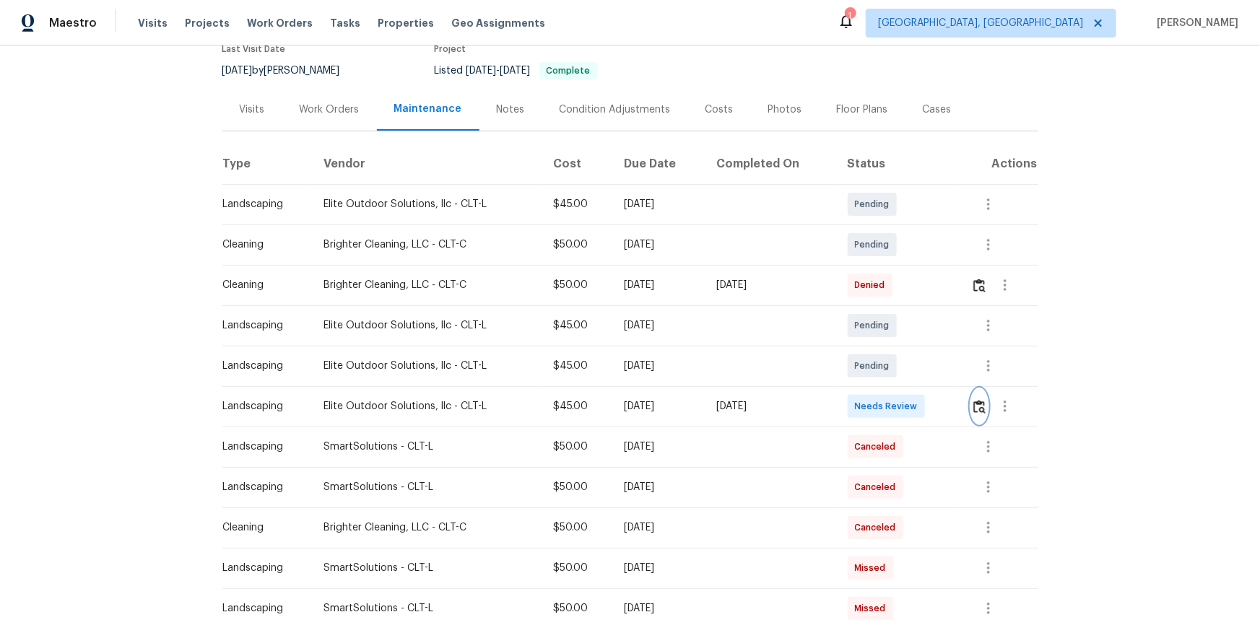
click at [980, 399] on button "button" at bounding box center [979, 406] width 17 height 35
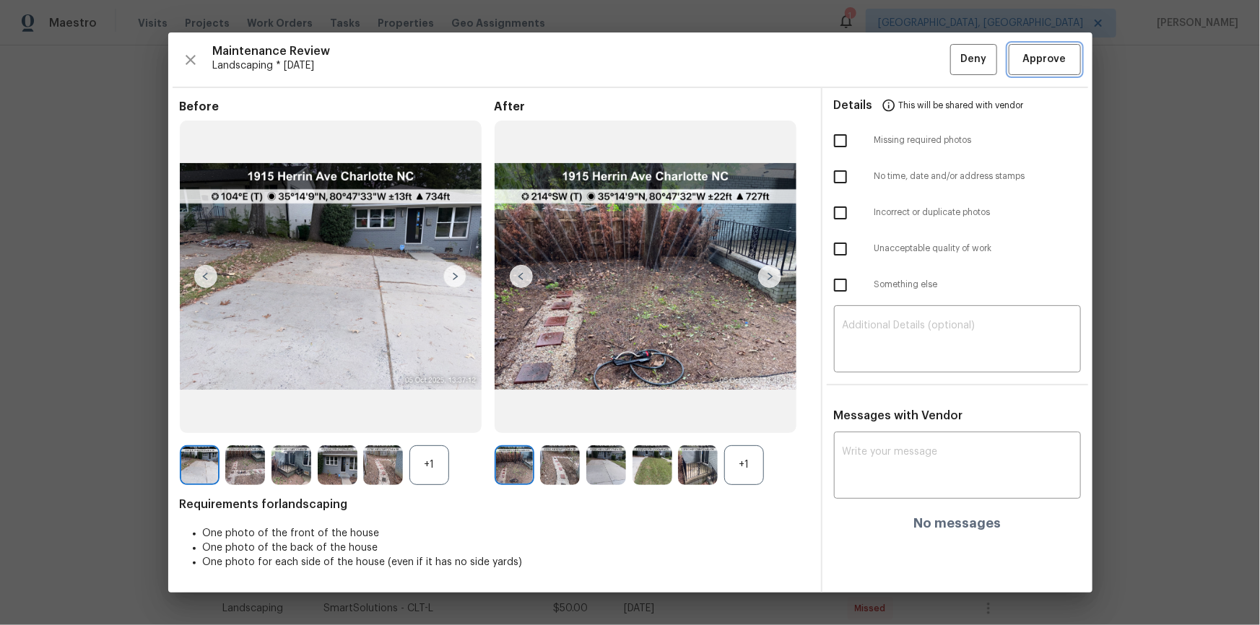
click at [1072, 61] on button "Approve" at bounding box center [1045, 59] width 72 height 31
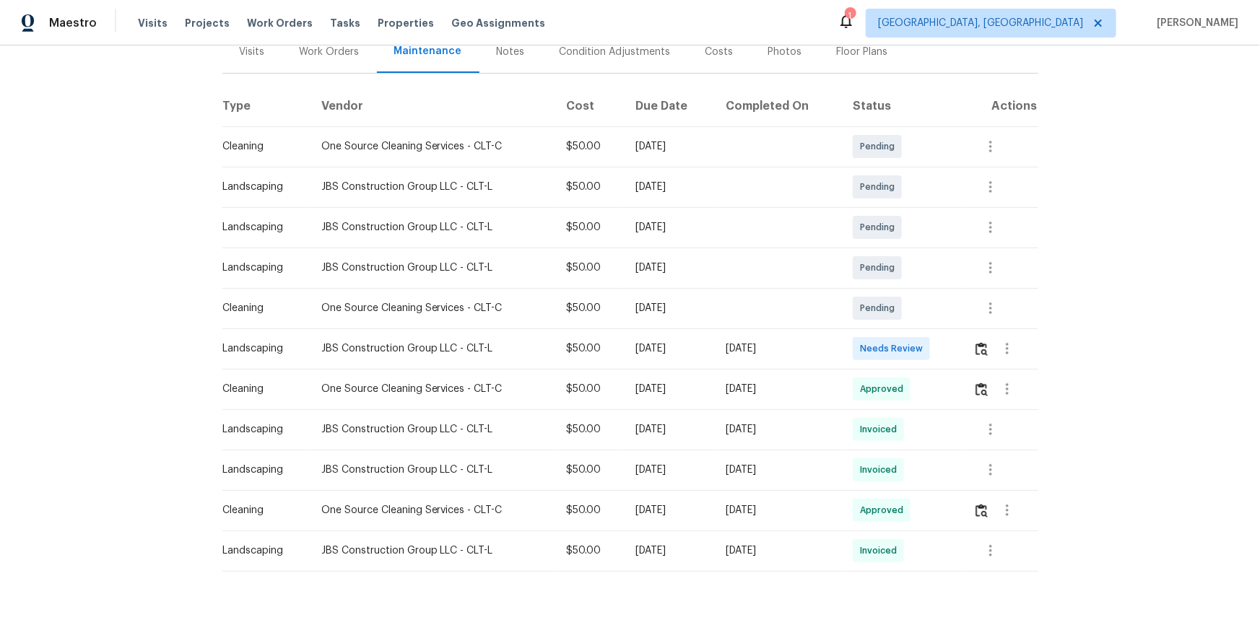
scroll to position [196, 0]
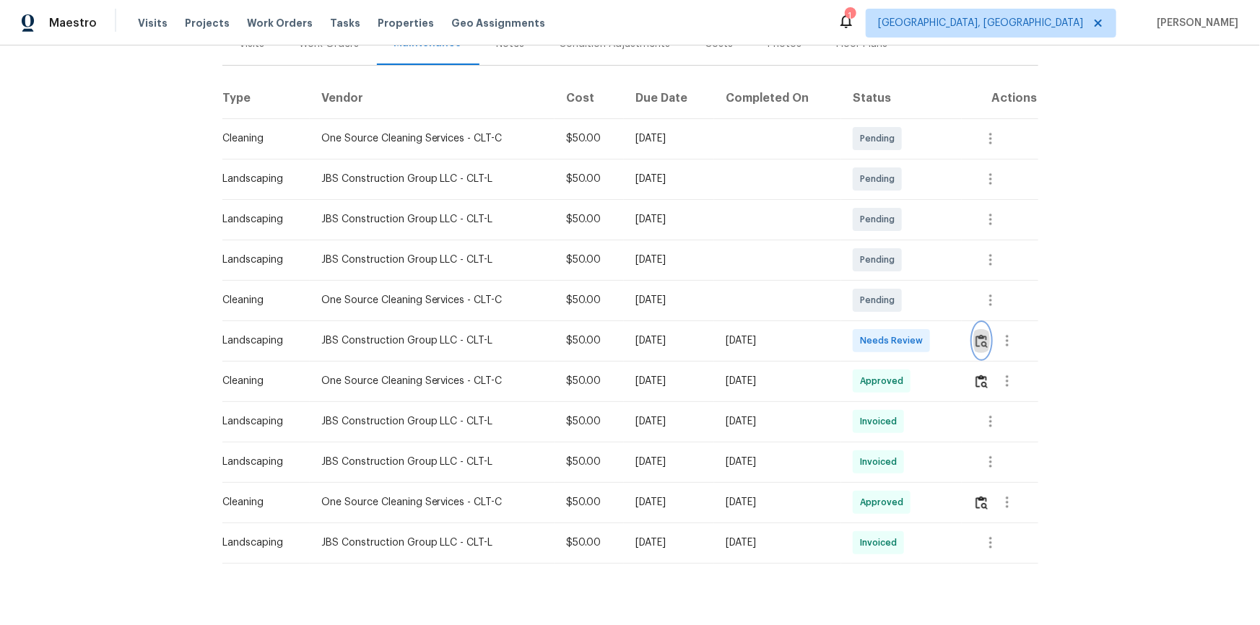
click at [985, 336] on img "button" at bounding box center [981, 341] width 12 height 14
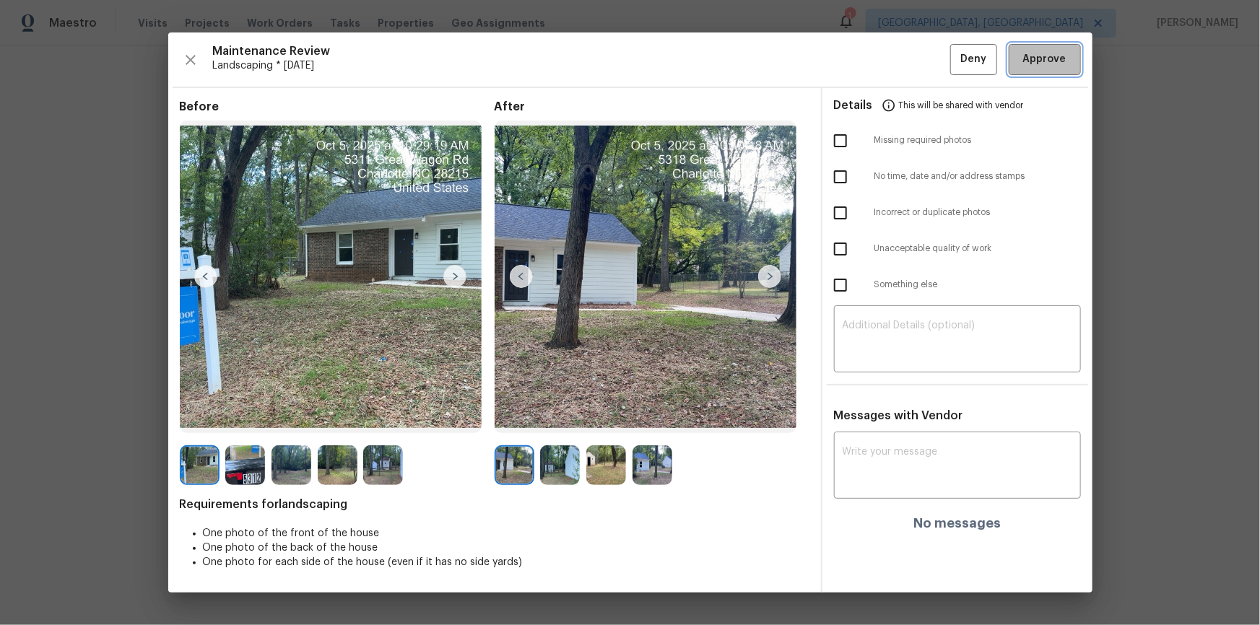
click at [1056, 49] on button "Approve" at bounding box center [1045, 59] width 72 height 31
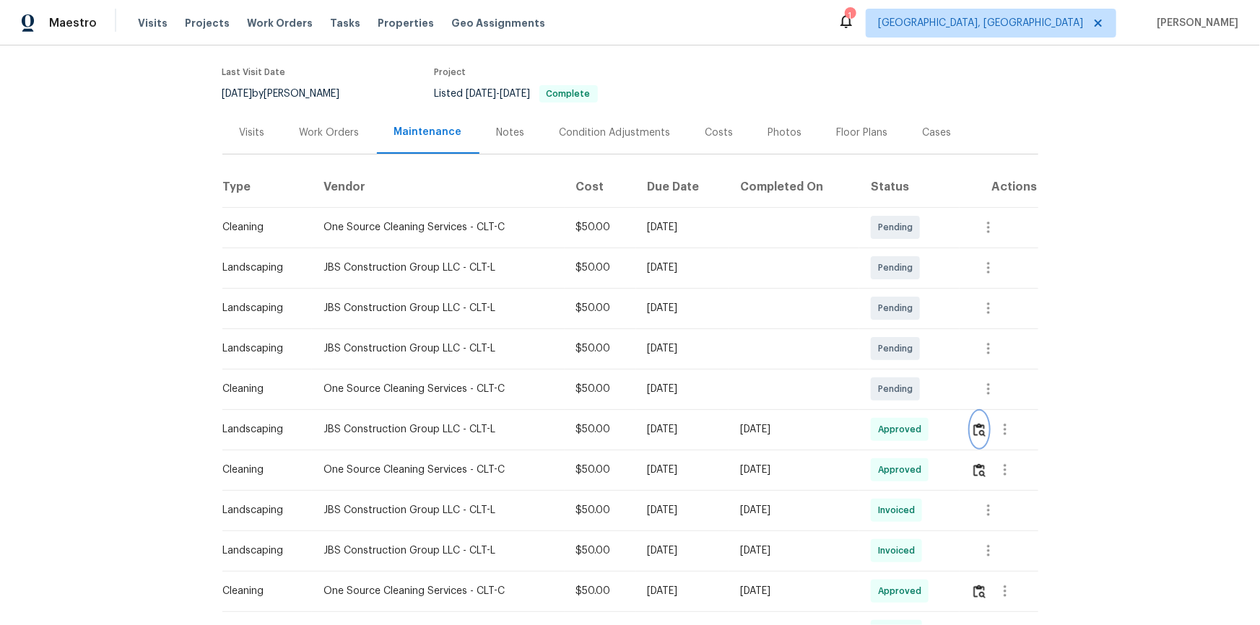
scroll to position [0, 0]
